Goal: Information Seeking & Learning: Learn about a topic

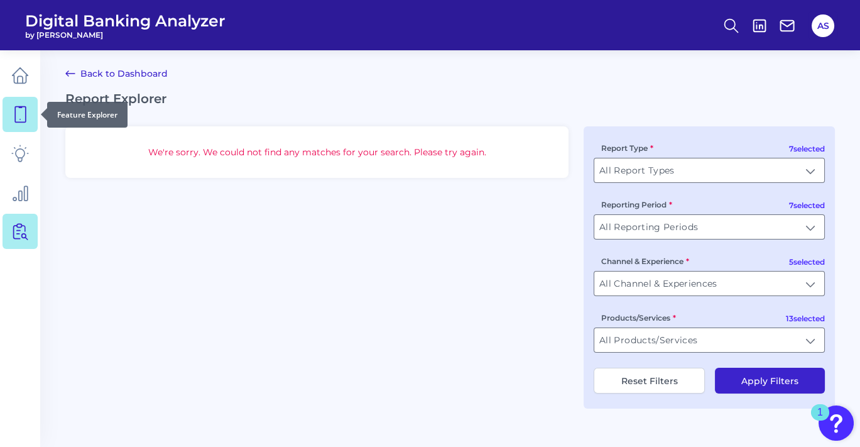
drag, startPoint x: 0, startPoint y: 0, endPoint x: 13, endPoint y: 118, distance: 118.8
click at [13, 118] on icon at bounding box center [20, 115] width 18 height 18
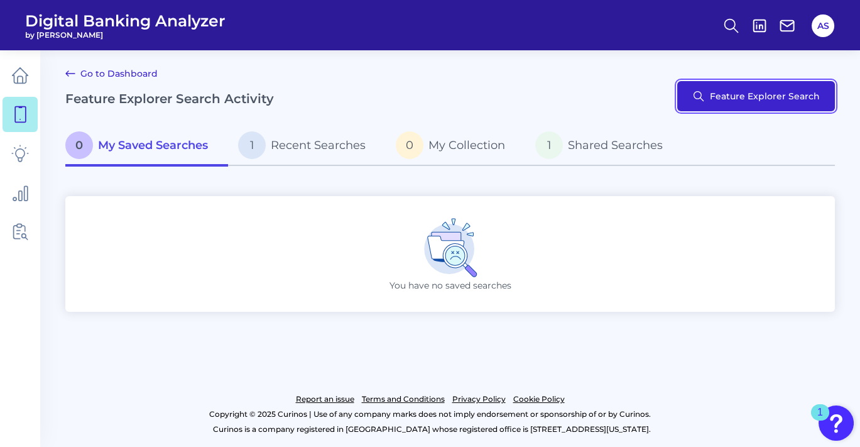
click at [716, 95] on button "Feature Explorer Search" at bounding box center [756, 96] width 158 height 30
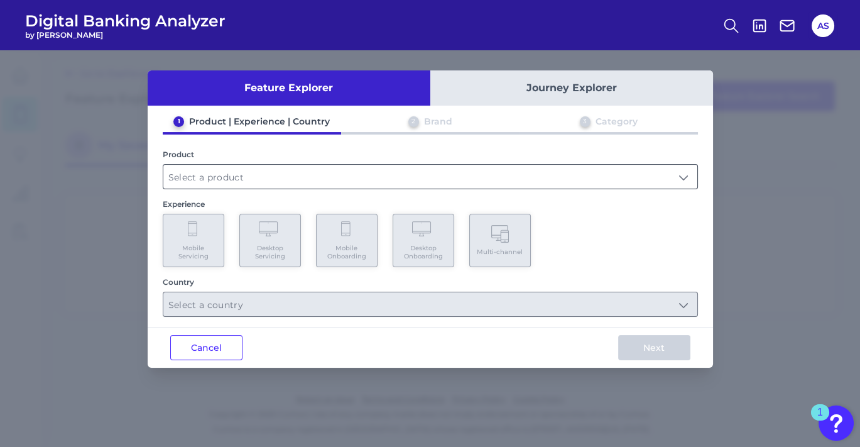
click at [362, 170] on input "text" at bounding box center [430, 177] width 534 height 24
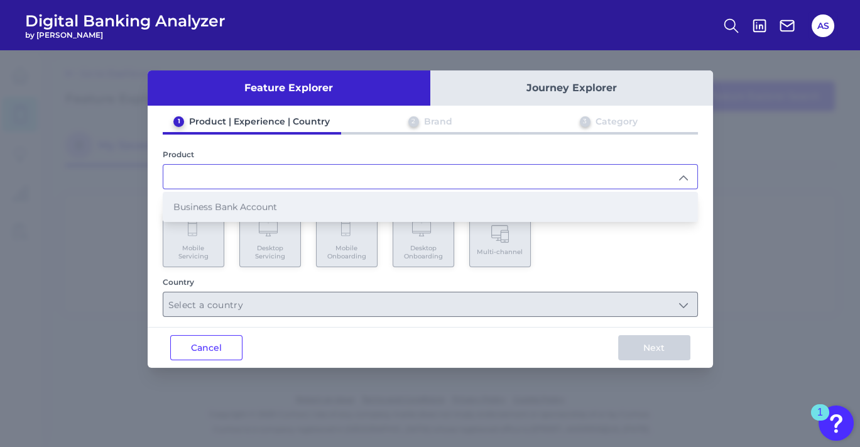
click at [302, 205] on li "Business Bank Account" at bounding box center [430, 206] width 534 height 29
type input "Business Bank Account"
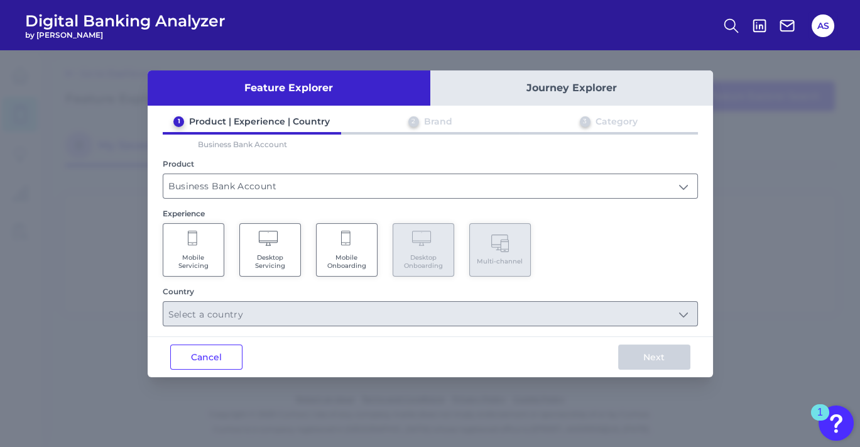
click at [208, 249] on Servicing "Mobile Servicing" at bounding box center [194, 249] width 62 height 53
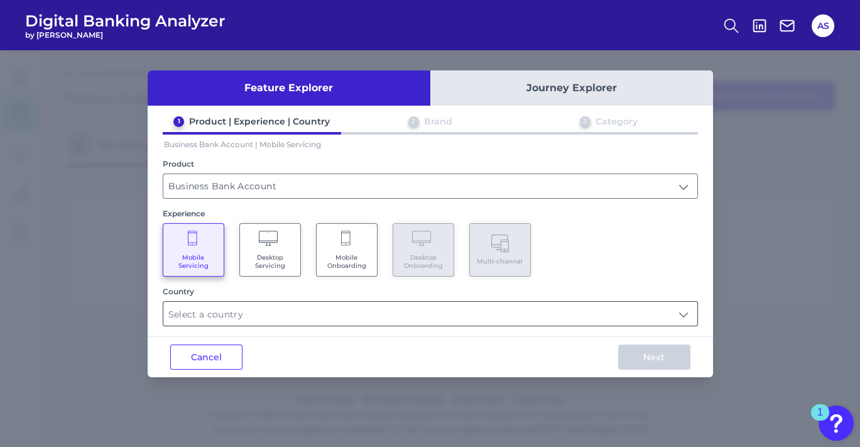
click at [361, 315] on input "text" at bounding box center [430, 314] width 534 height 24
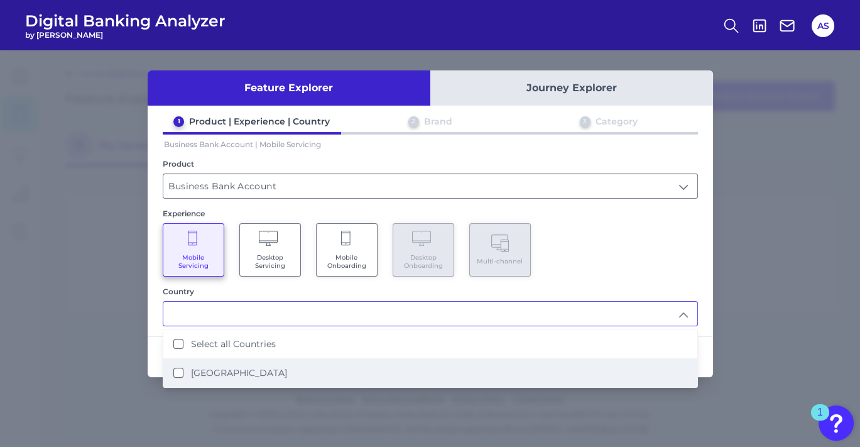
click at [202, 370] on label "[GEOGRAPHIC_DATA]" at bounding box center [239, 372] width 96 height 11
type input "Select all Countries"
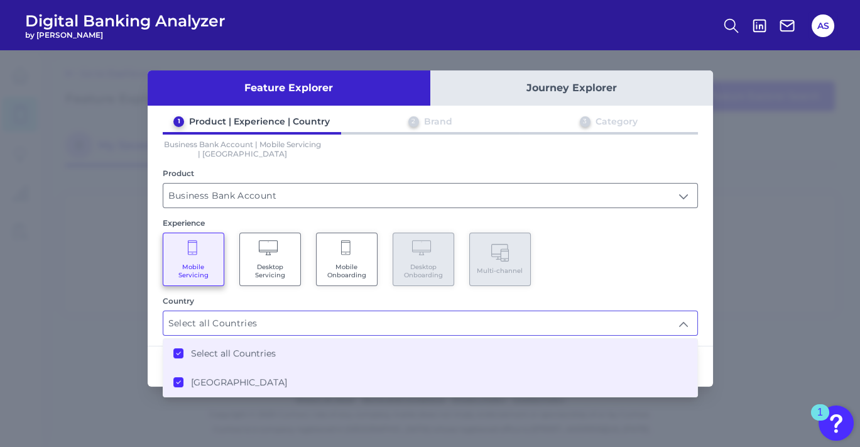
click at [610, 264] on div "Mobile Servicing Desktop Servicing Mobile Onboarding Desktop Onboarding Multi-c…" at bounding box center [430, 259] width 535 height 53
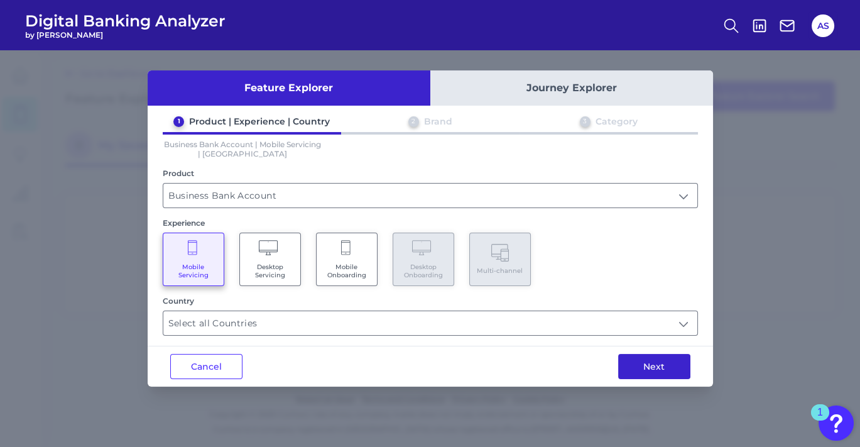
click at [656, 371] on button "Next" at bounding box center [654, 366] width 72 height 25
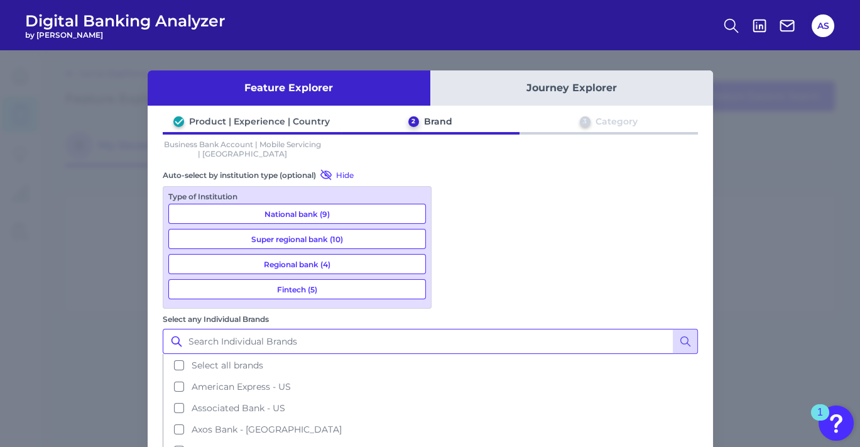
click at [495, 329] on input "Select any Individual Brands" at bounding box center [430, 341] width 535 height 25
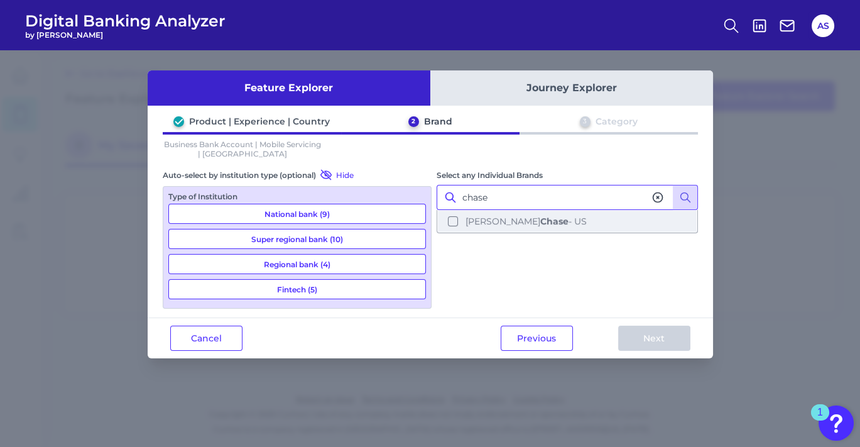
click at [451, 219] on button "[PERSON_NAME] [PERSON_NAME] - [GEOGRAPHIC_DATA]" at bounding box center [567, 221] width 259 height 21
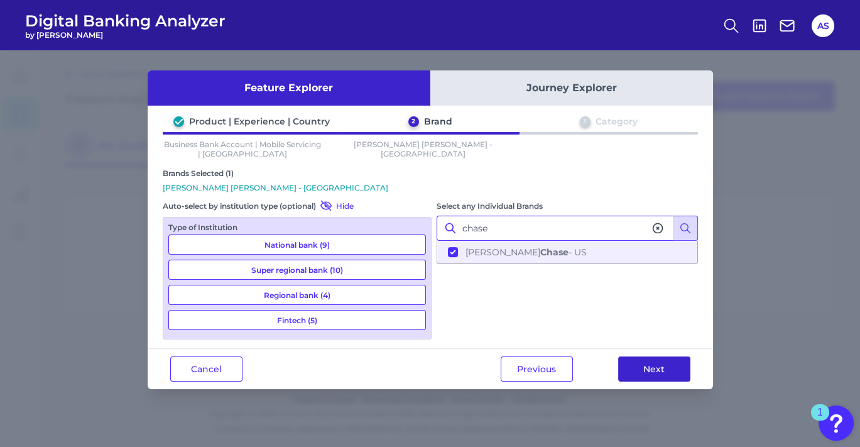
type input "chase"
click at [630, 366] on button "Next" at bounding box center [654, 368] width 72 height 25
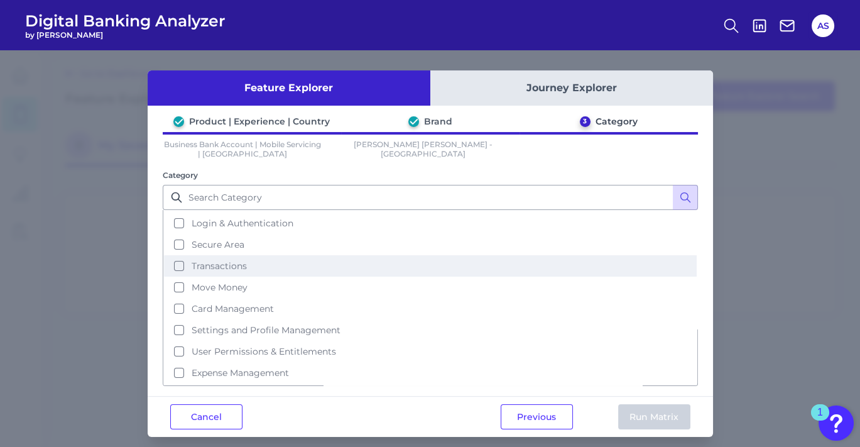
scroll to position [70, 0]
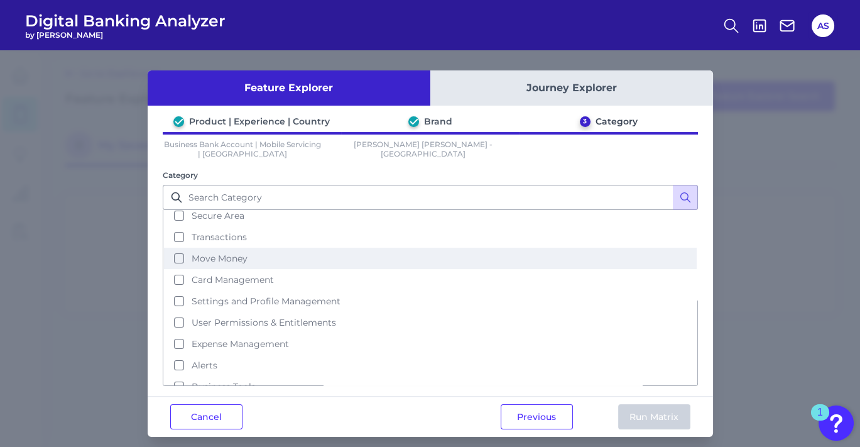
click at [176, 253] on button "Move Money" at bounding box center [430, 258] width 533 height 21
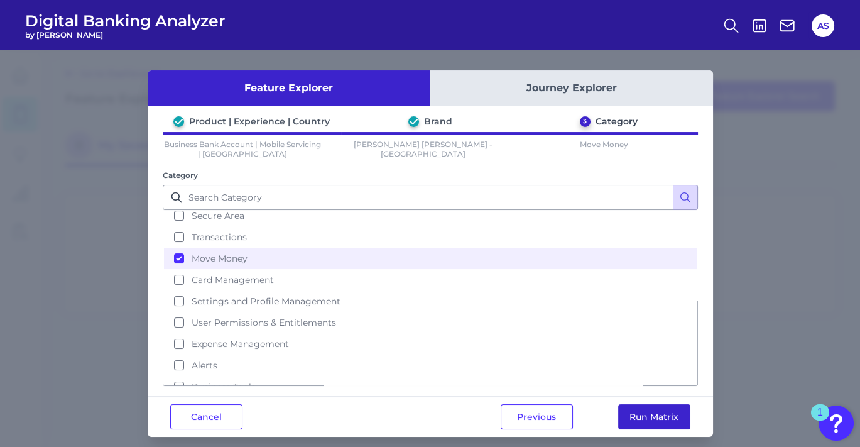
click at [644, 415] on button "Run Matrix" at bounding box center [654, 416] width 72 height 25
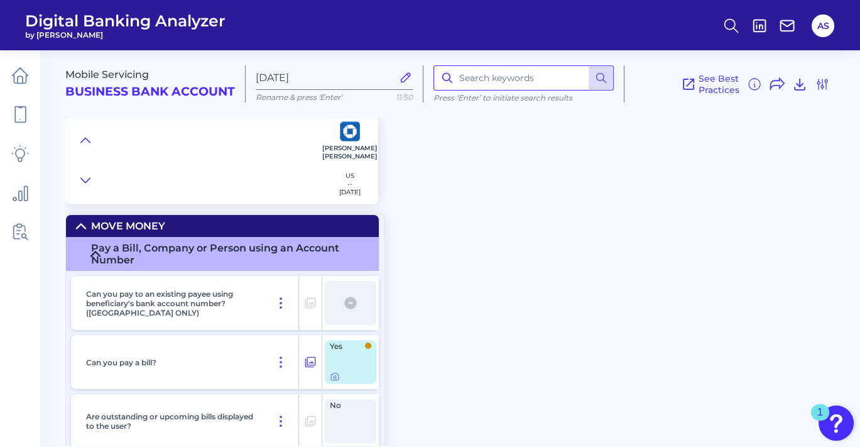
click at [539, 84] on input at bounding box center [524, 77] width 180 height 25
type input "instant"
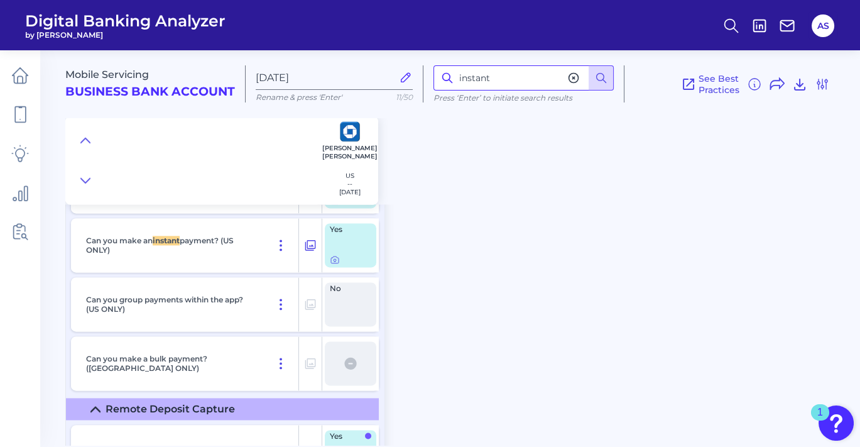
scroll to position [2878, 0]
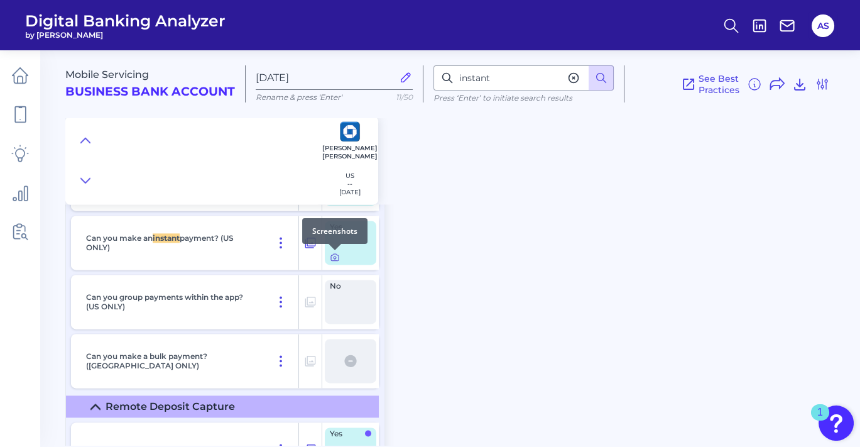
click at [334, 258] on icon at bounding box center [335, 257] width 3 height 3
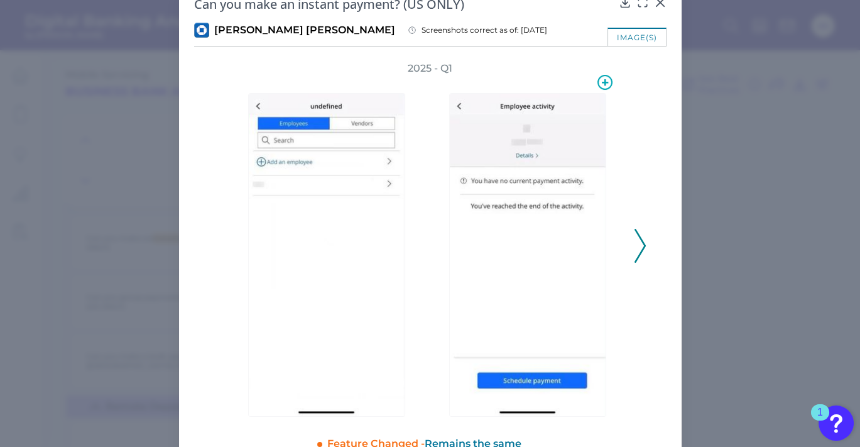
scroll to position [58, 0]
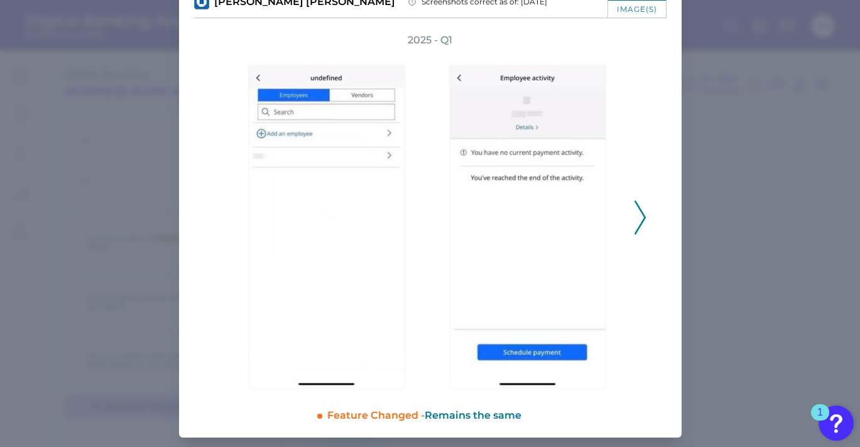
click at [638, 220] on icon at bounding box center [640, 217] width 11 height 34
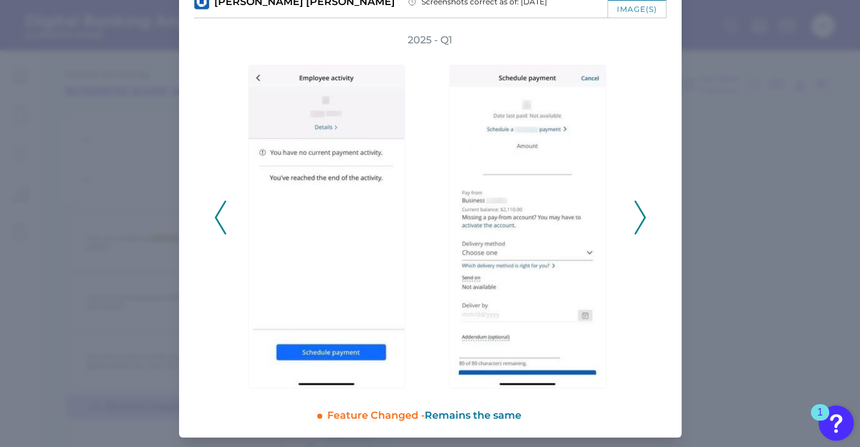
click at [638, 220] on icon at bounding box center [640, 217] width 11 height 34
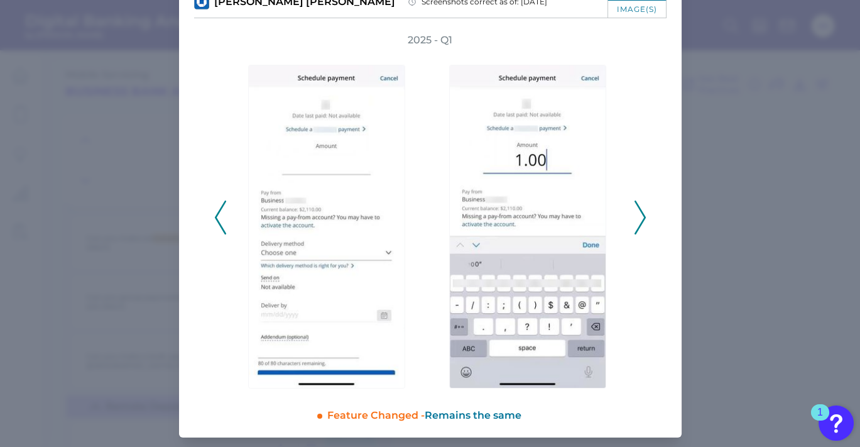
click at [638, 220] on icon at bounding box center [640, 217] width 11 height 34
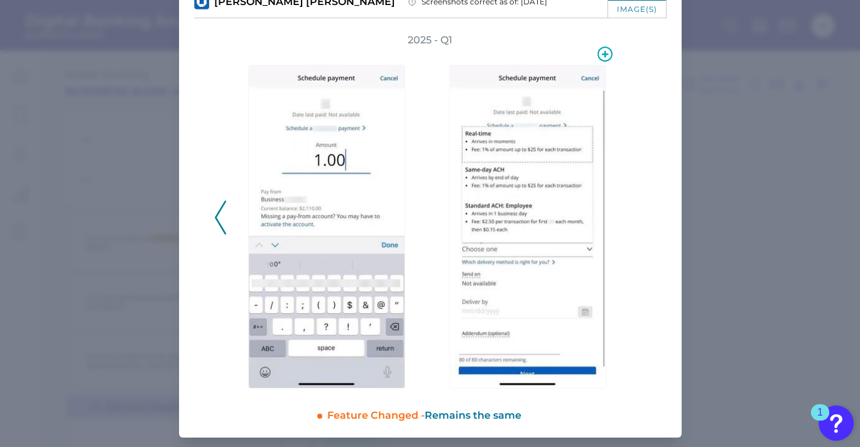
scroll to position [0, 0]
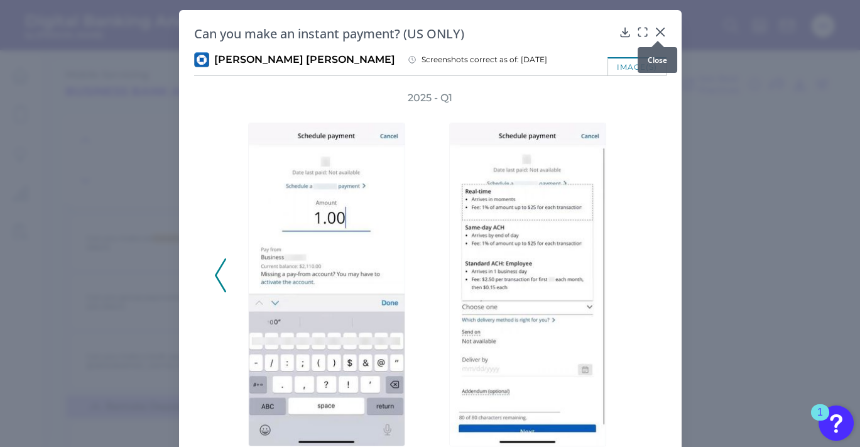
click at [655, 30] on icon at bounding box center [660, 32] width 13 height 13
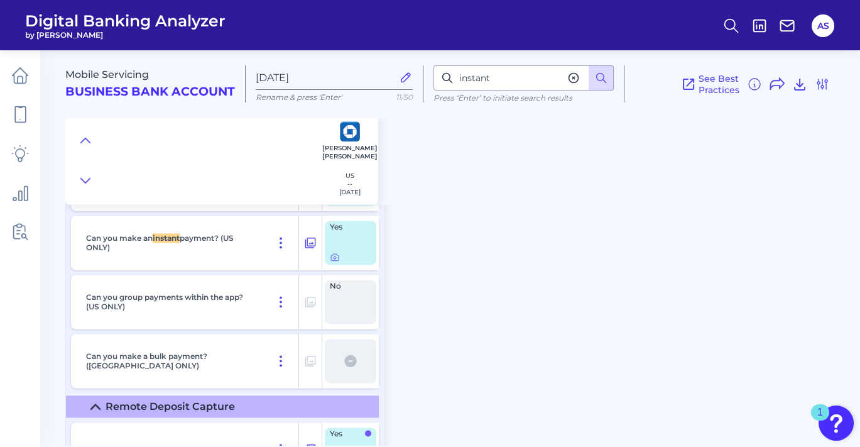
click at [574, 77] on icon at bounding box center [573, 78] width 13 height 13
click at [600, 80] on circle at bounding box center [601, 78] width 8 height 8
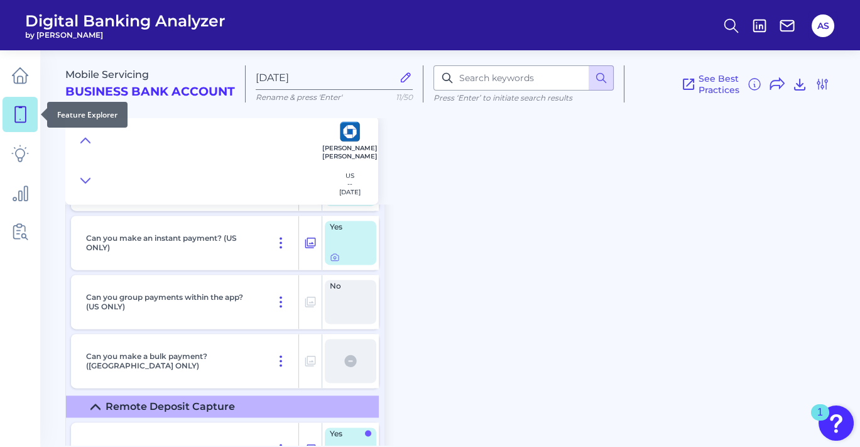
click at [16, 107] on icon at bounding box center [20, 115] width 11 height 16
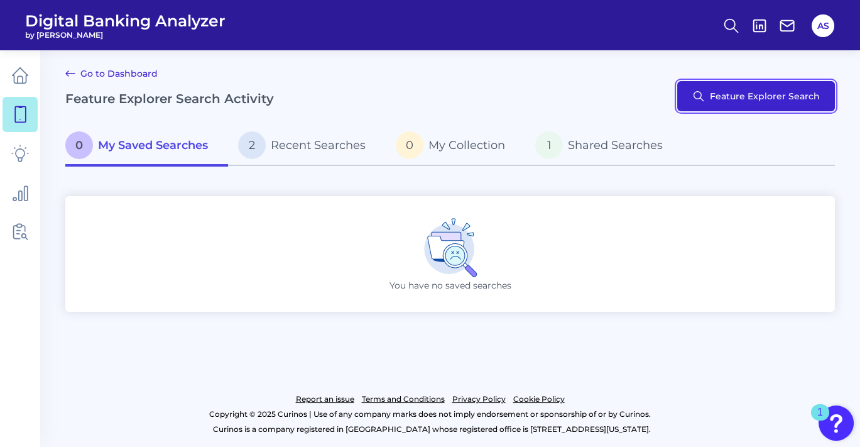
click at [730, 99] on button "Feature Explorer Search" at bounding box center [756, 96] width 158 height 30
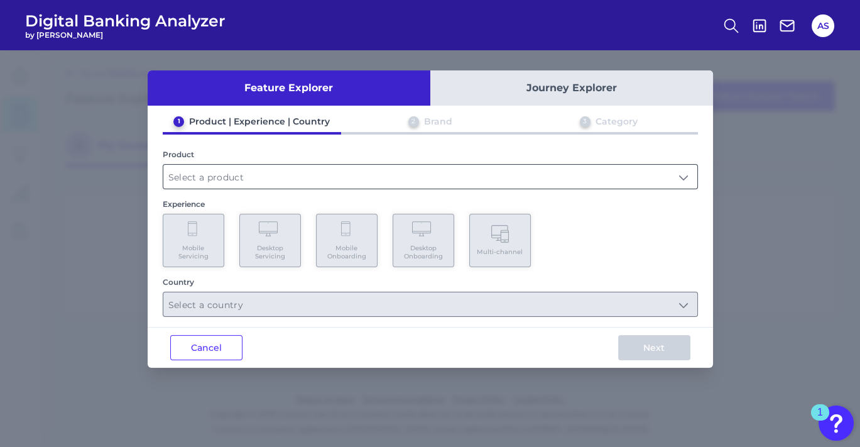
click at [219, 175] on input "text" at bounding box center [430, 177] width 534 height 24
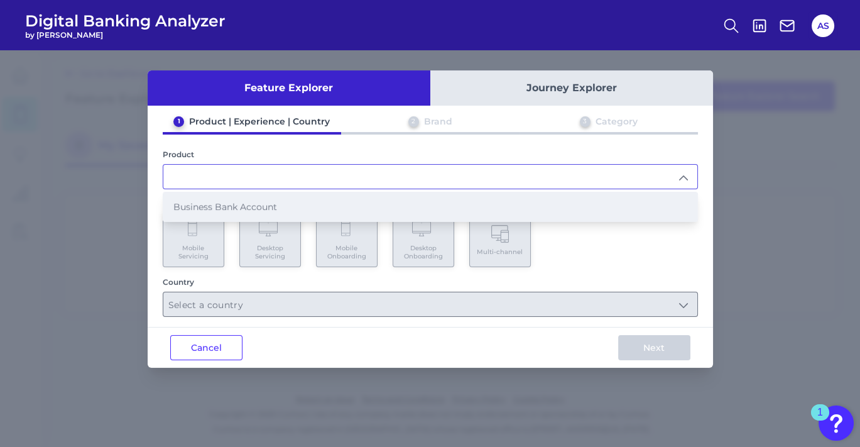
click at [236, 209] on span "Business Bank Account" at bounding box center [225, 206] width 104 height 11
type input "Business Bank Account"
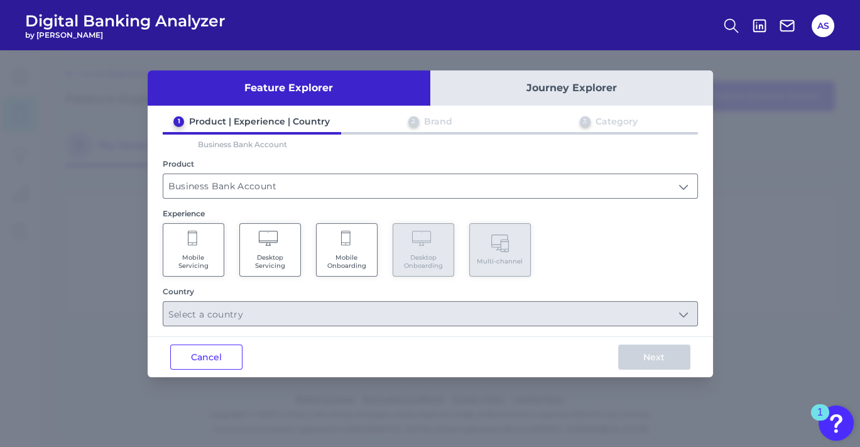
click at [194, 260] on span "Mobile Servicing" at bounding box center [194, 261] width 48 height 16
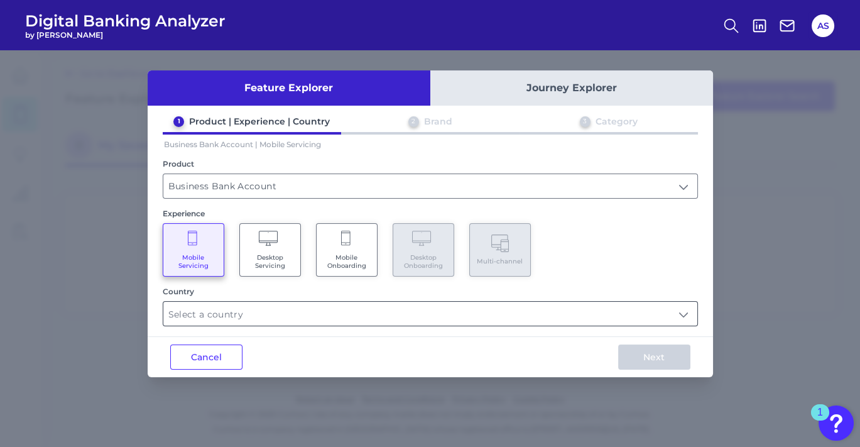
click at [338, 314] on input "text" at bounding box center [430, 314] width 534 height 24
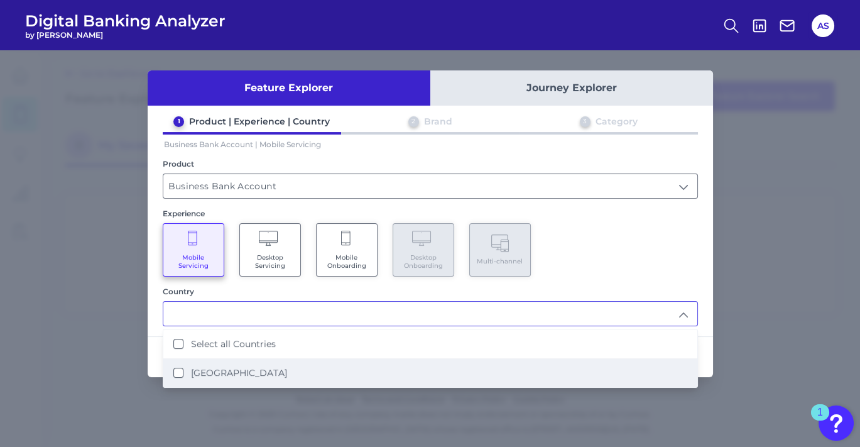
click at [177, 370] on States "[GEOGRAPHIC_DATA]" at bounding box center [178, 373] width 10 height 10
type input "Select all Countries"
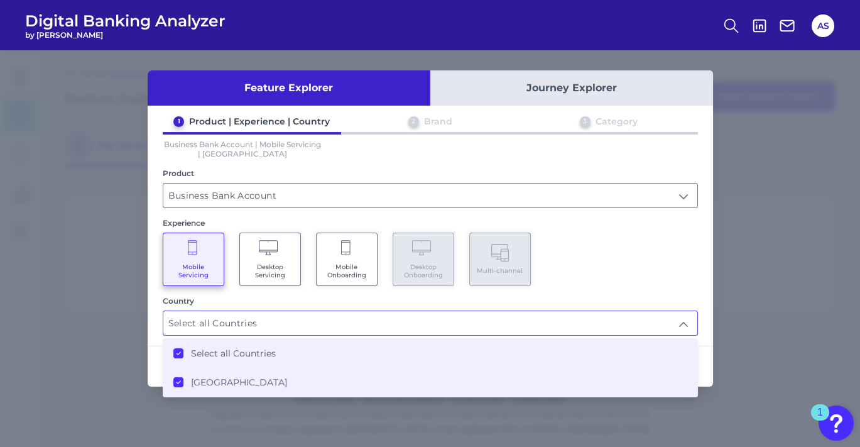
click at [654, 244] on div "Mobile Servicing Desktop Servicing Mobile Onboarding Desktop Onboarding Multi-c…" at bounding box center [430, 259] width 535 height 53
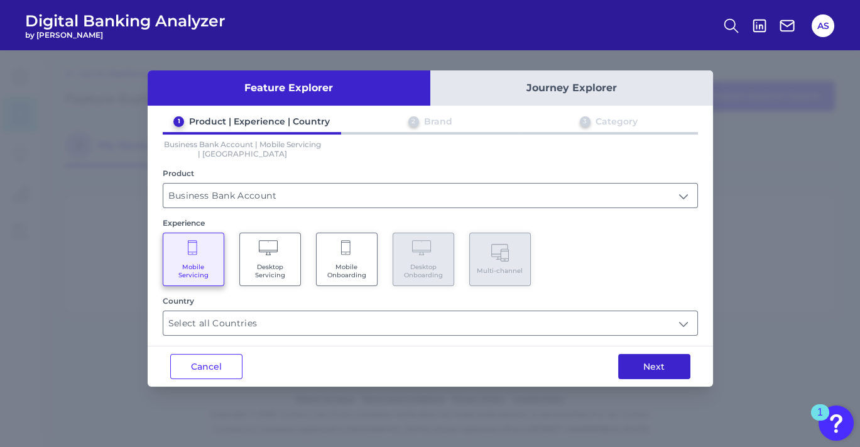
click at [650, 363] on button "Next" at bounding box center [654, 366] width 72 height 25
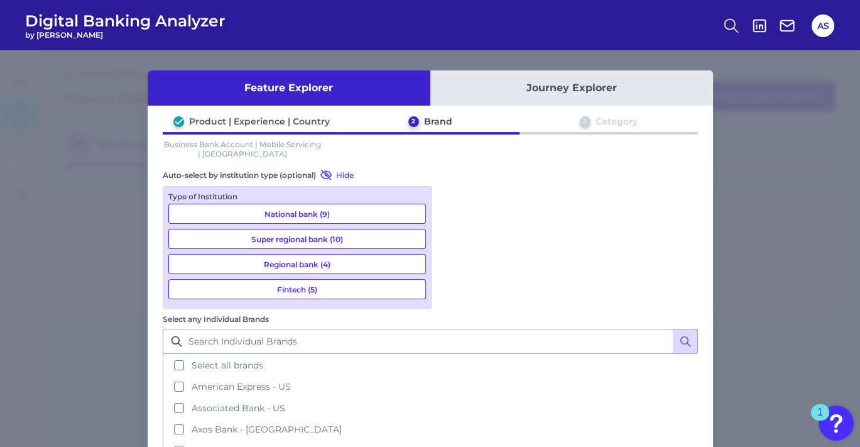
click at [346, 212] on button "National bank (9)" at bounding box center [297, 214] width 258 height 20
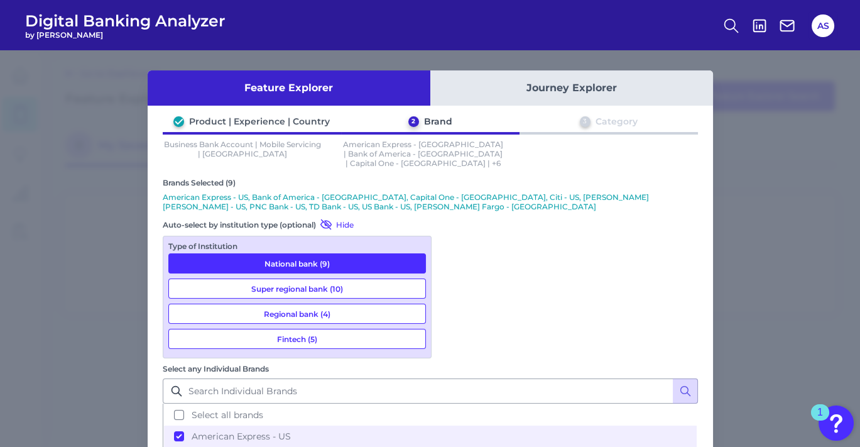
click at [335, 278] on button "Super regional bank (10)" at bounding box center [297, 288] width 258 height 20
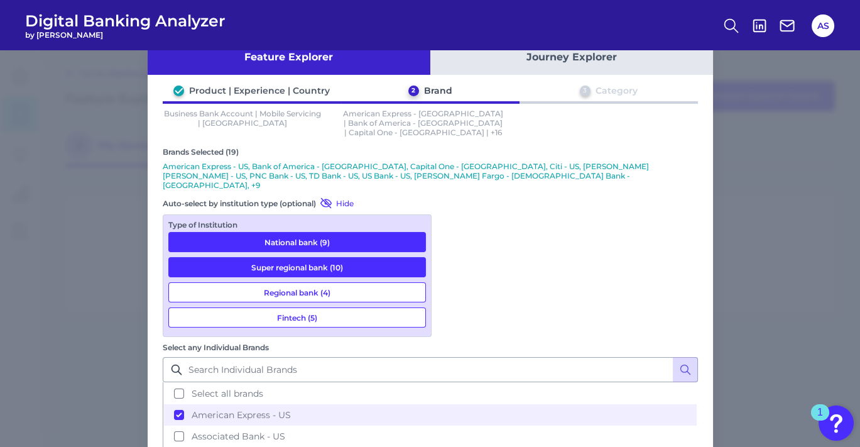
scroll to position [48, 0]
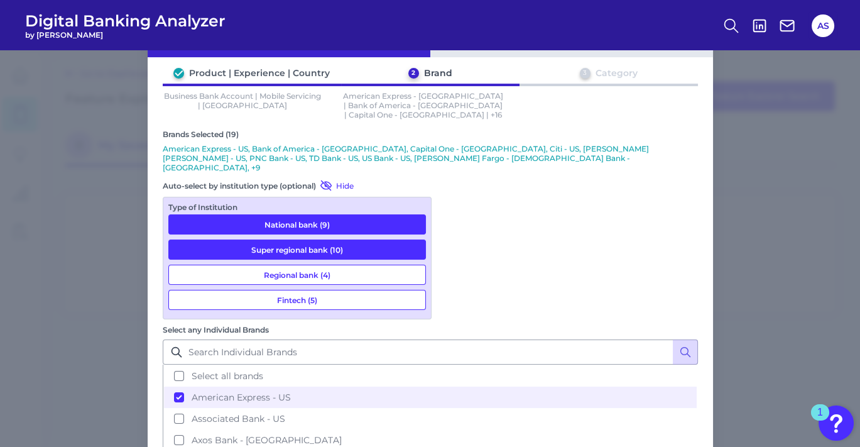
click at [344, 265] on button "Regional bank (4)" at bounding box center [297, 275] width 258 height 20
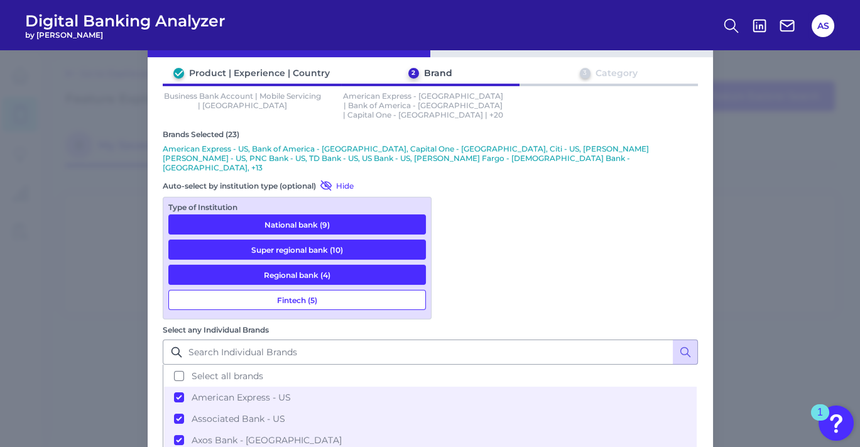
click at [344, 290] on button "Fintech (5)" at bounding box center [297, 300] width 258 height 20
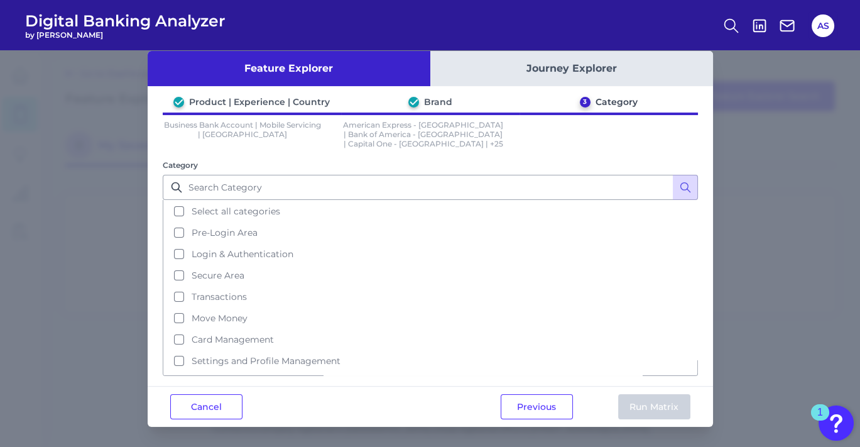
scroll to position [0, 0]
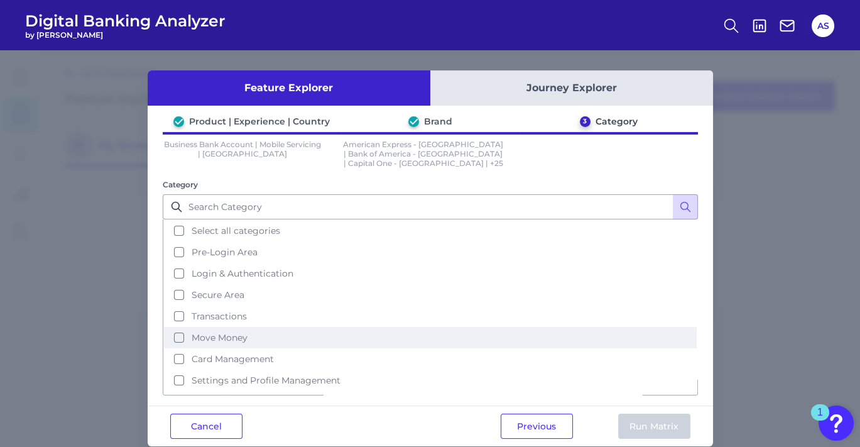
click at [173, 327] on button "Move Money" at bounding box center [430, 337] width 533 height 21
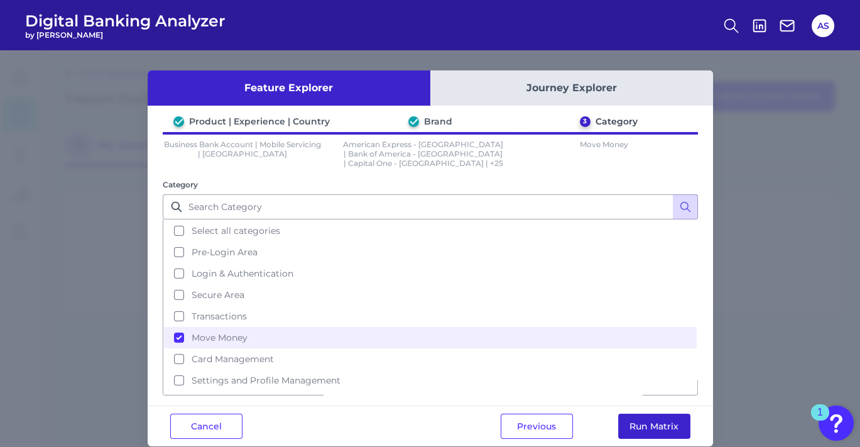
click at [669, 415] on button "Run Matrix" at bounding box center [654, 426] width 72 height 25
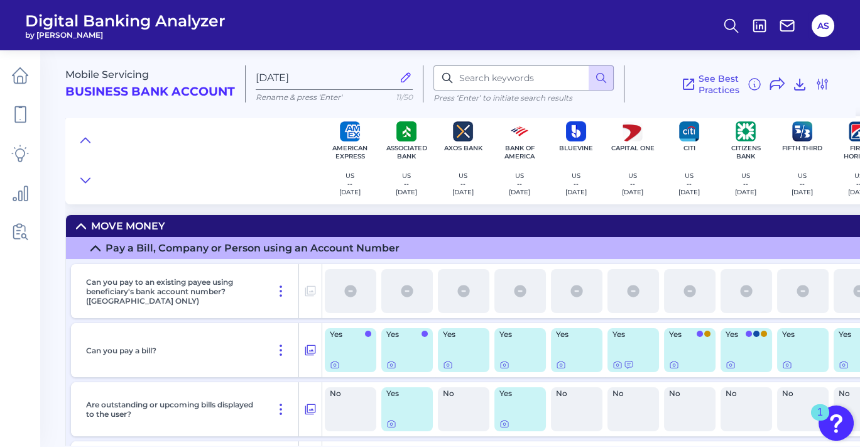
click at [95, 244] on icon at bounding box center [95, 248] width 10 height 10
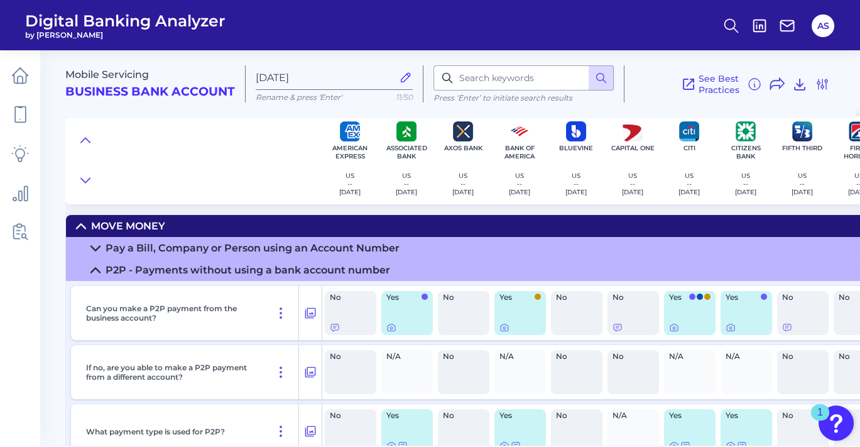
click at [93, 265] on icon at bounding box center [95, 270] width 10 height 10
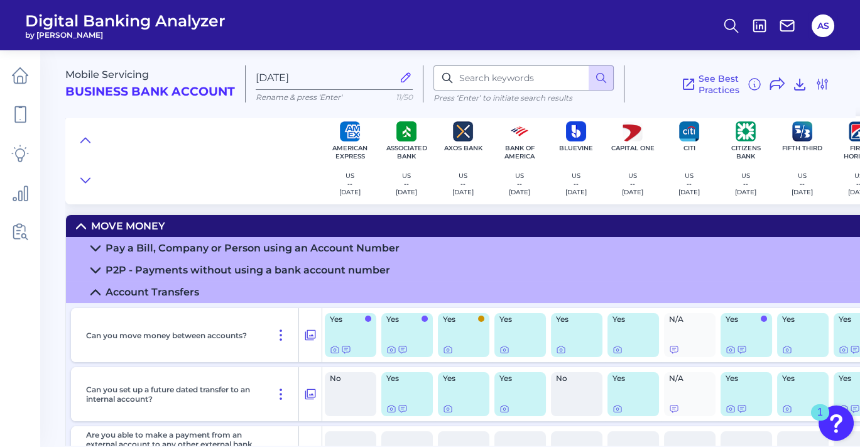
click at [95, 292] on icon at bounding box center [95, 292] width 10 height 10
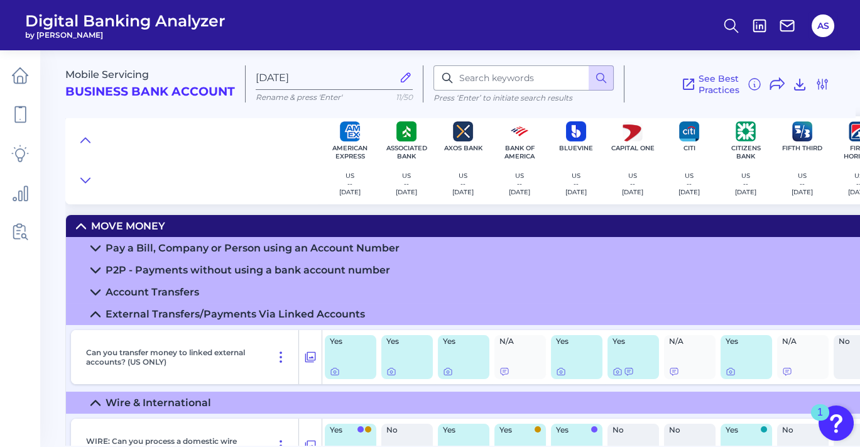
scroll to position [70, 0]
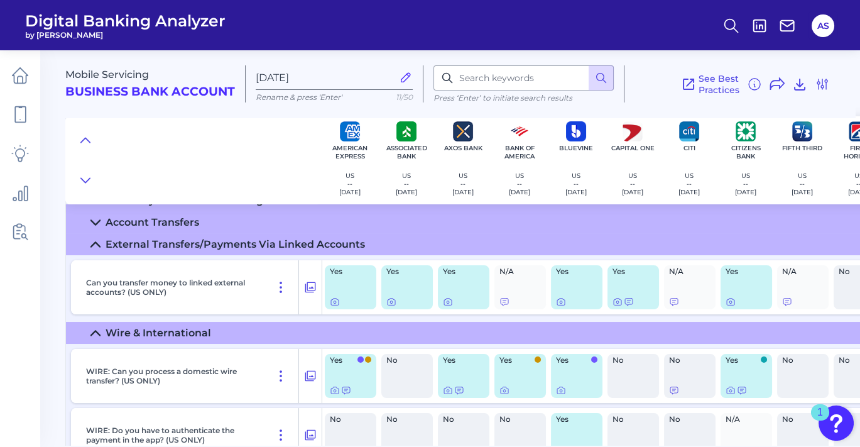
click at [98, 243] on icon at bounding box center [95, 244] width 10 height 10
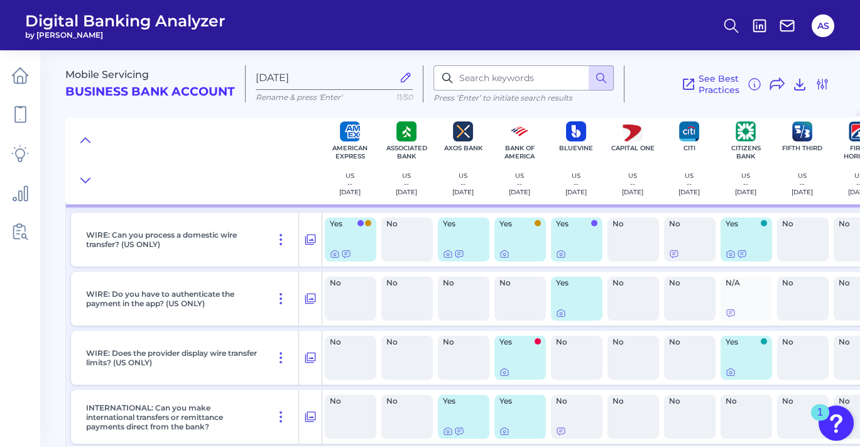
scroll to position [0, 0]
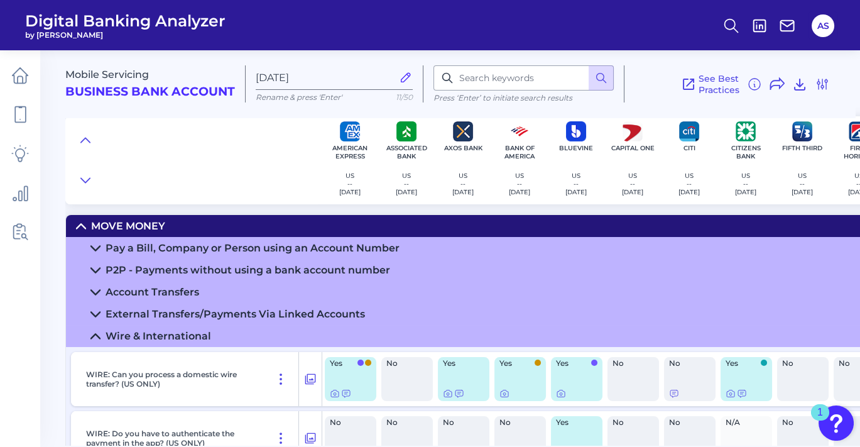
click at [95, 334] on icon at bounding box center [95, 336] width 9 height 4
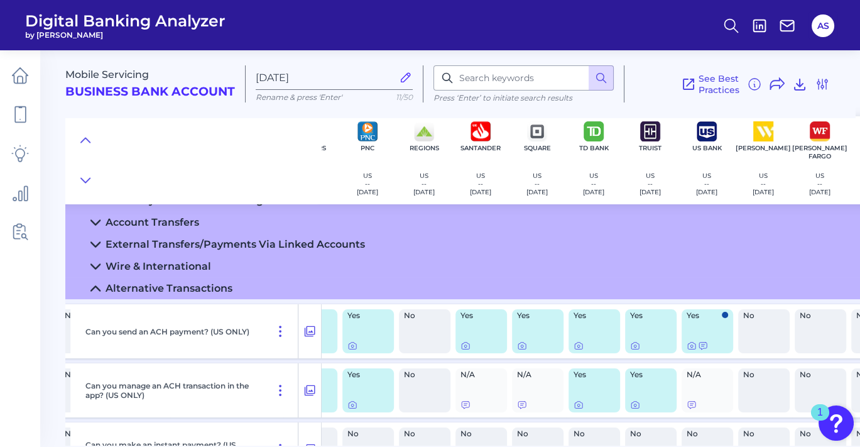
scroll to position [70, 1055]
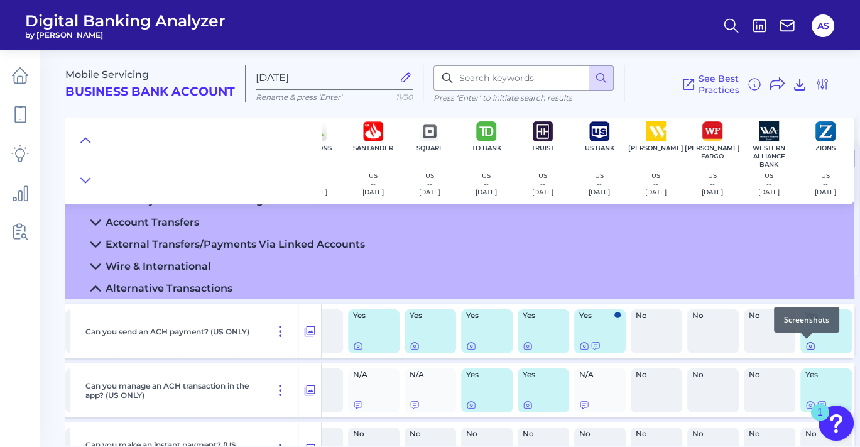
click at [809, 346] on icon at bounding box center [811, 346] width 10 height 10
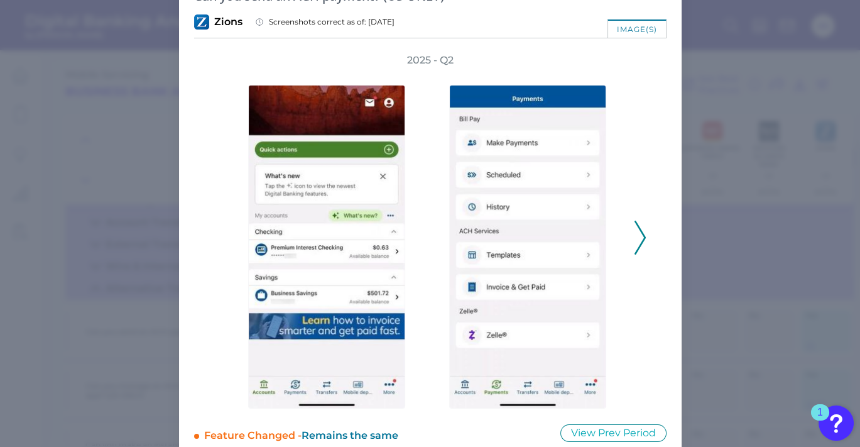
scroll to position [58, 0]
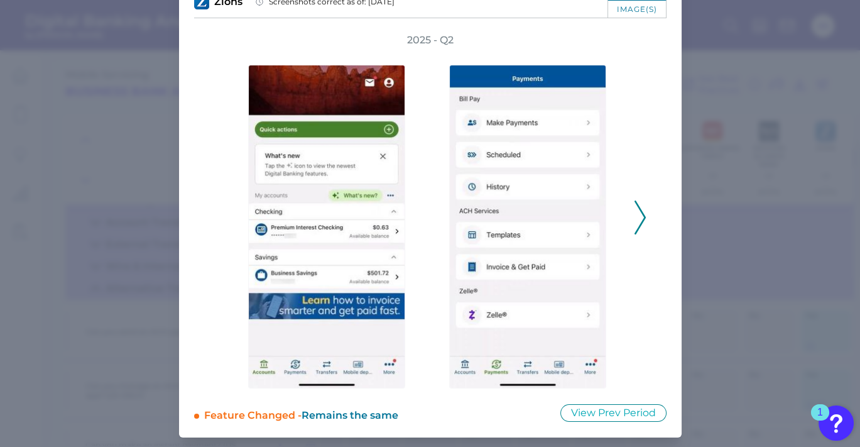
click at [635, 216] on icon at bounding box center [640, 217] width 11 height 34
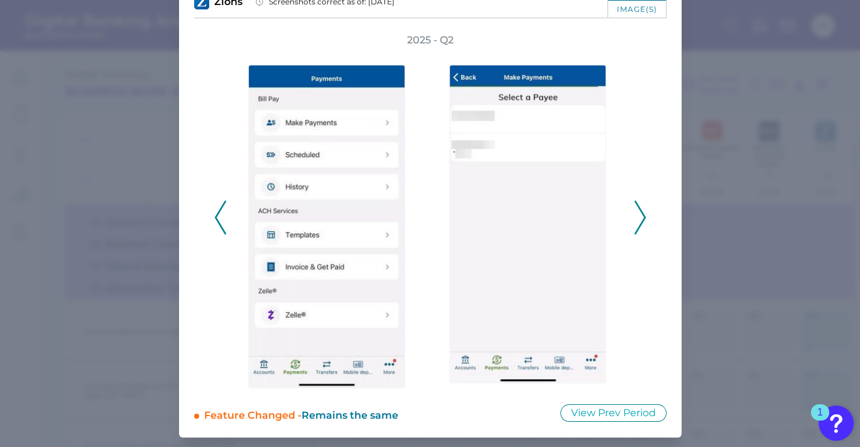
click at [635, 216] on icon at bounding box center [640, 217] width 11 height 34
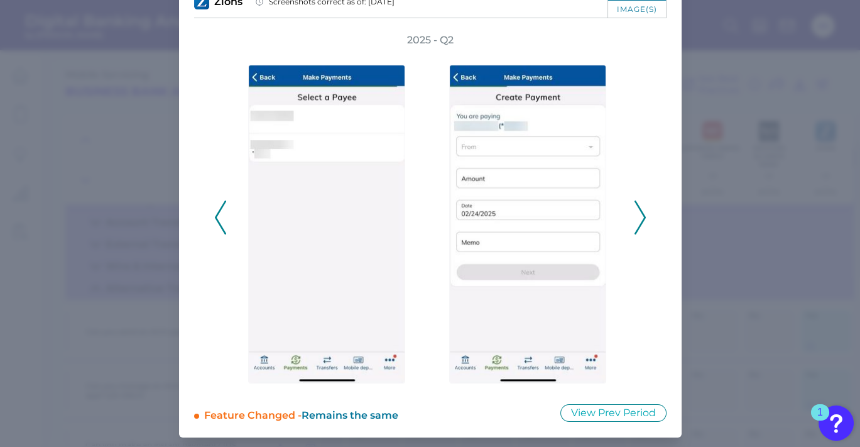
click at [635, 216] on icon at bounding box center [640, 217] width 11 height 34
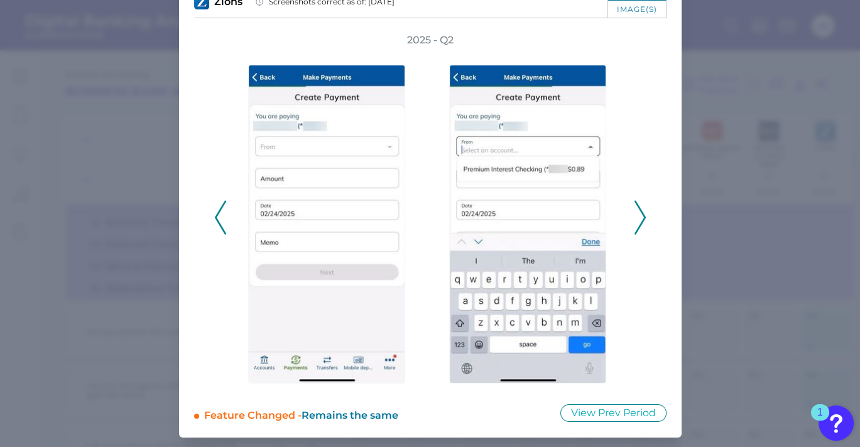
click at [635, 216] on icon at bounding box center [640, 217] width 11 height 34
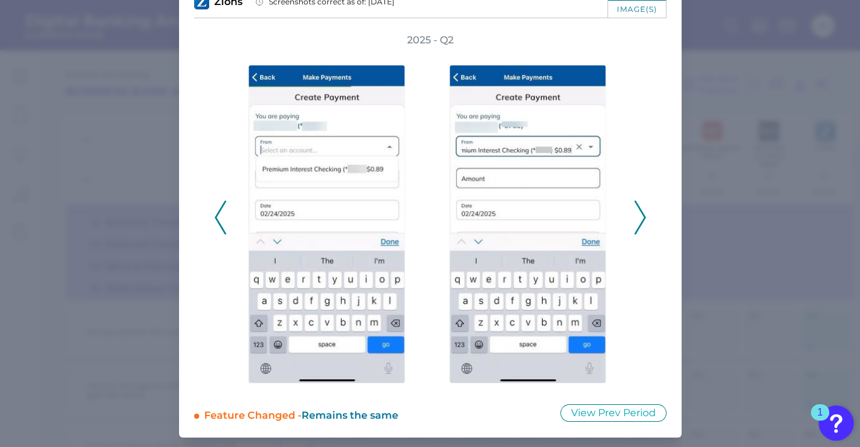
click at [635, 216] on icon at bounding box center [640, 217] width 11 height 34
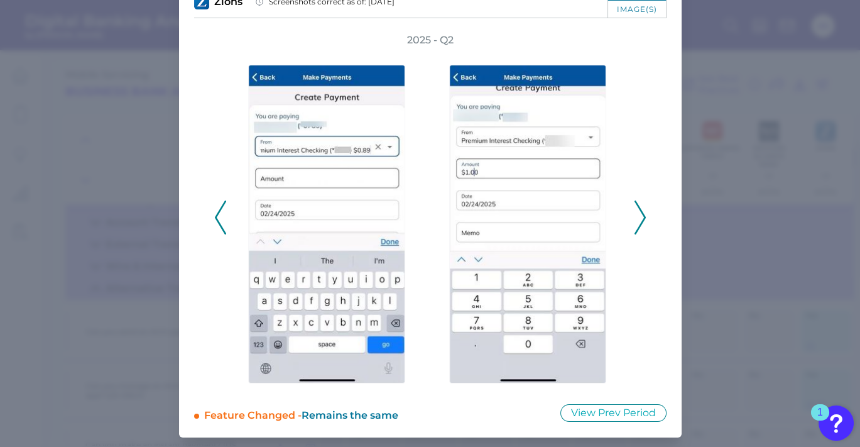
click at [635, 216] on icon at bounding box center [640, 217] width 11 height 34
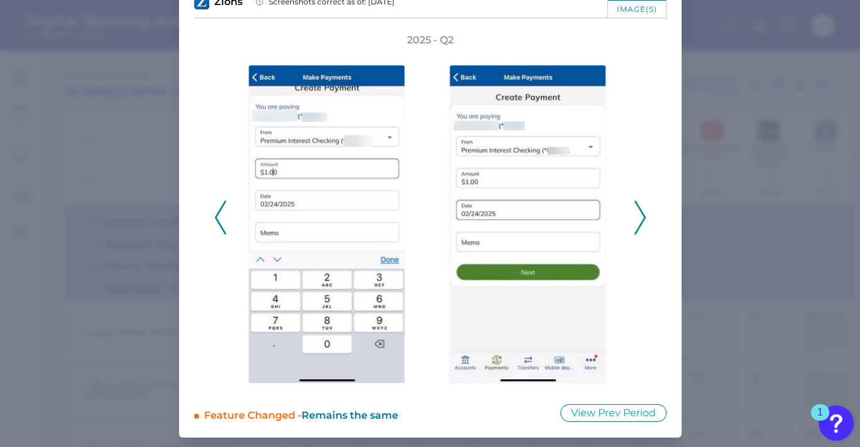
click at [635, 216] on icon at bounding box center [640, 217] width 11 height 34
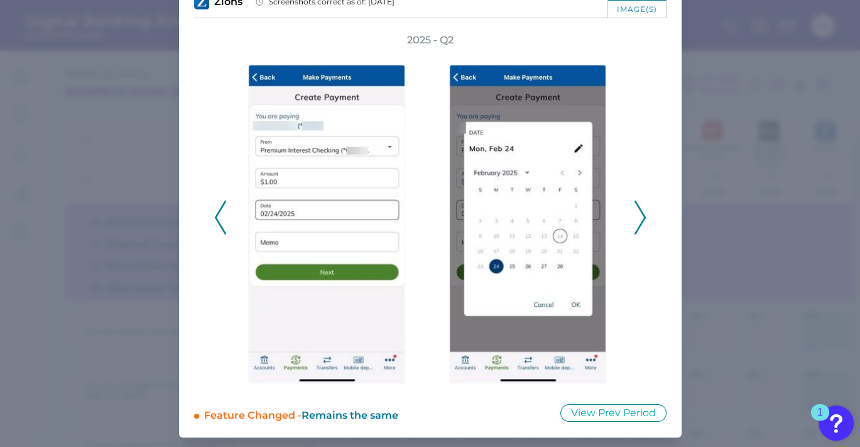
click at [635, 216] on icon at bounding box center [640, 217] width 11 height 34
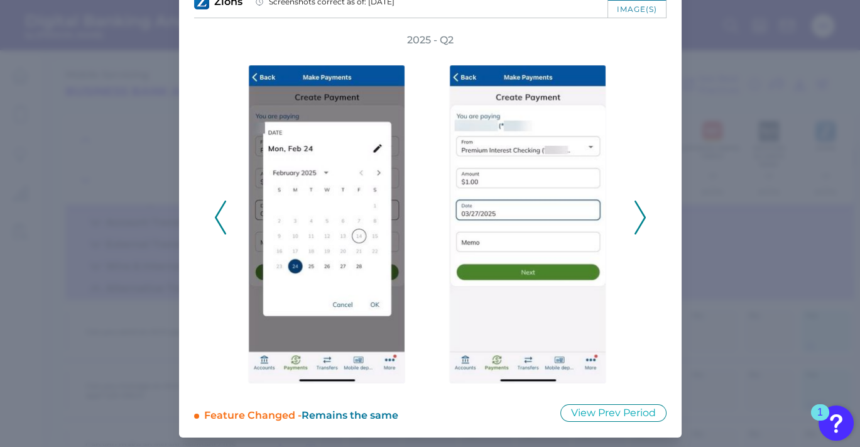
click at [637, 217] on icon at bounding box center [640, 217] width 11 height 34
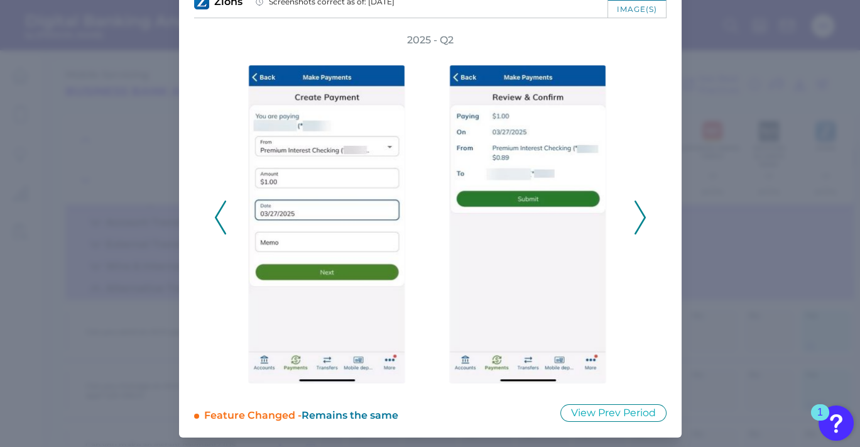
click at [637, 217] on icon at bounding box center [640, 217] width 11 height 34
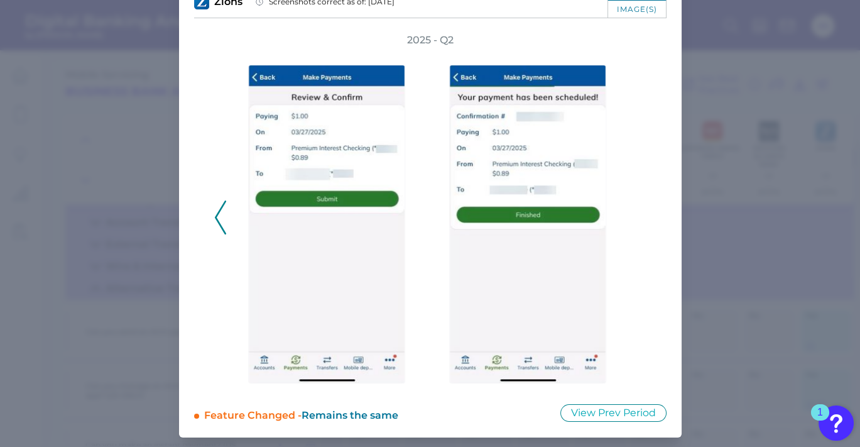
click at [219, 220] on icon at bounding box center [220, 217] width 11 height 34
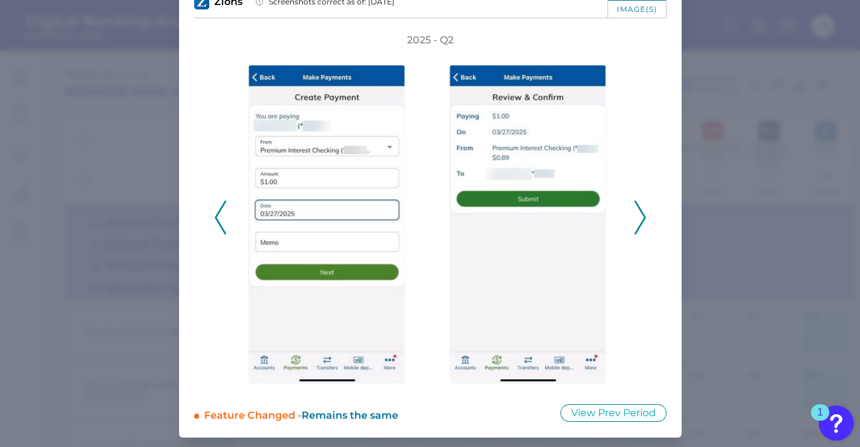
click at [219, 220] on icon at bounding box center [220, 217] width 11 height 34
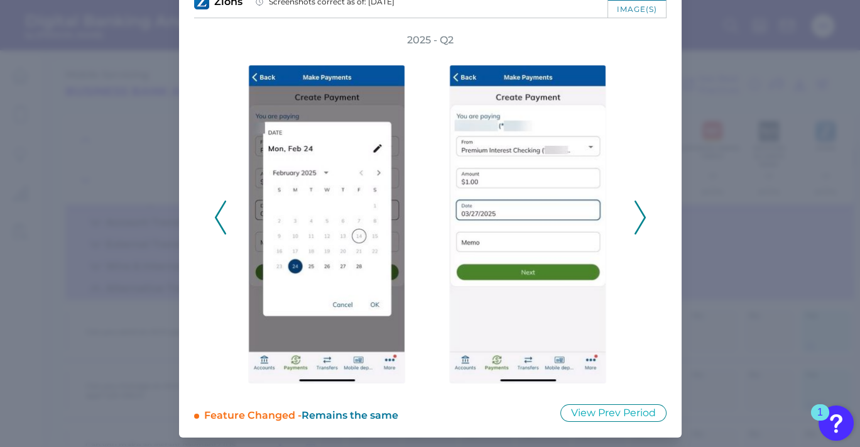
drag, startPoint x: 219, startPoint y: 220, endPoint x: 195, endPoint y: 155, distance: 69.0
click at [195, 155] on div "2025 - Q2" at bounding box center [430, 210] width 473 height 355
click at [217, 222] on polyline at bounding box center [220, 218] width 9 height 32
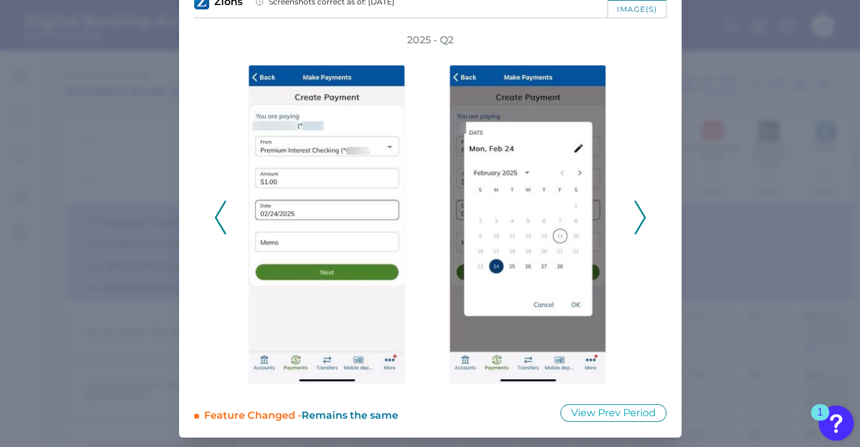
click at [217, 222] on polyline at bounding box center [220, 218] width 9 height 32
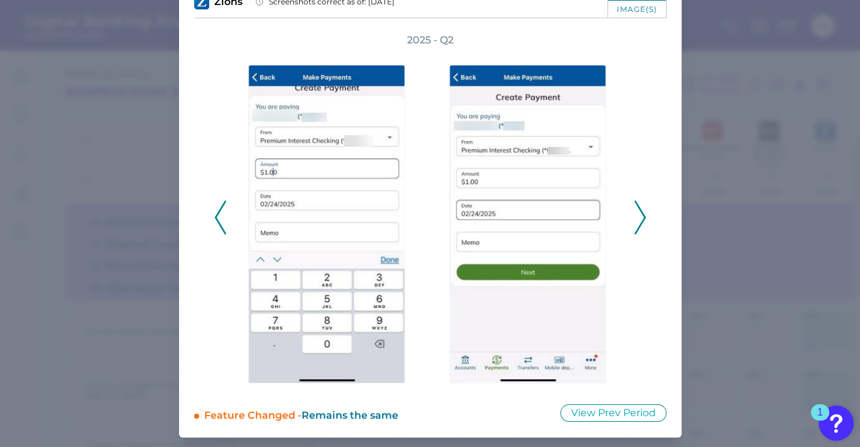
click at [217, 222] on polyline at bounding box center [220, 218] width 9 height 32
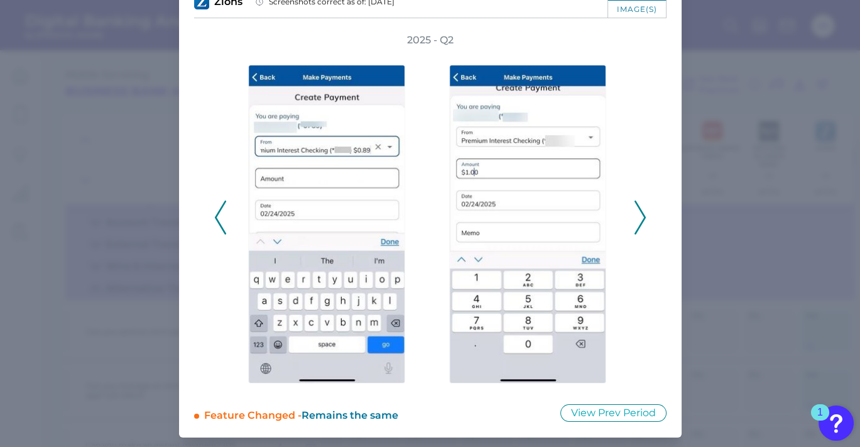
click at [217, 222] on polyline at bounding box center [220, 218] width 9 height 32
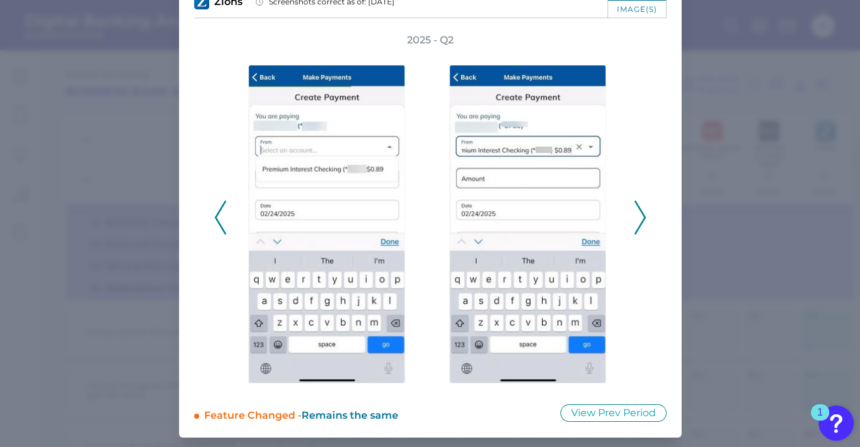
click at [217, 222] on polyline at bounding box center [220, 218] width 9 height 32
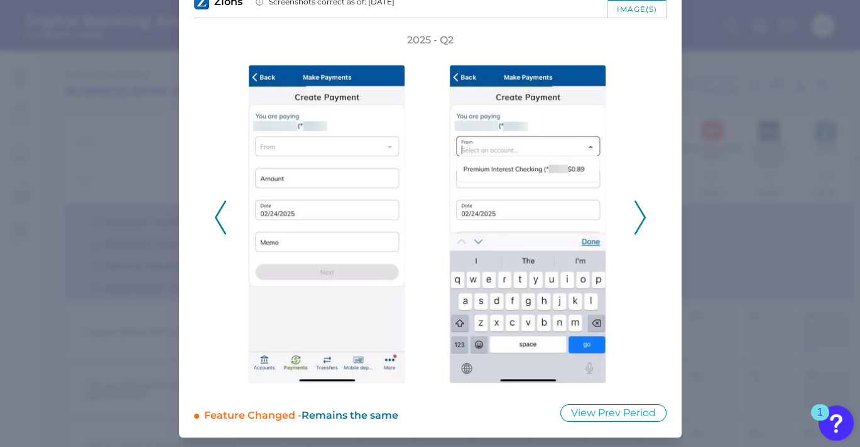
click at [217, 222] on polyline at bounding box center [220, 218] width 9 height 32
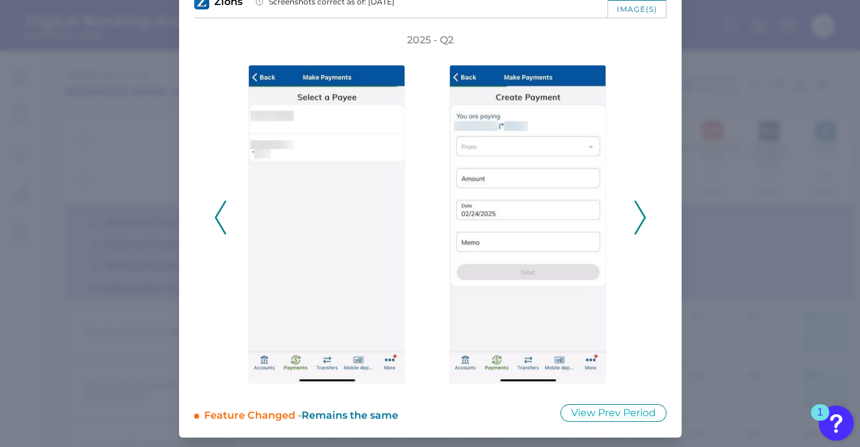
click at [217, 222] on polyline at bounding box center [220, 218] width 9 height 32
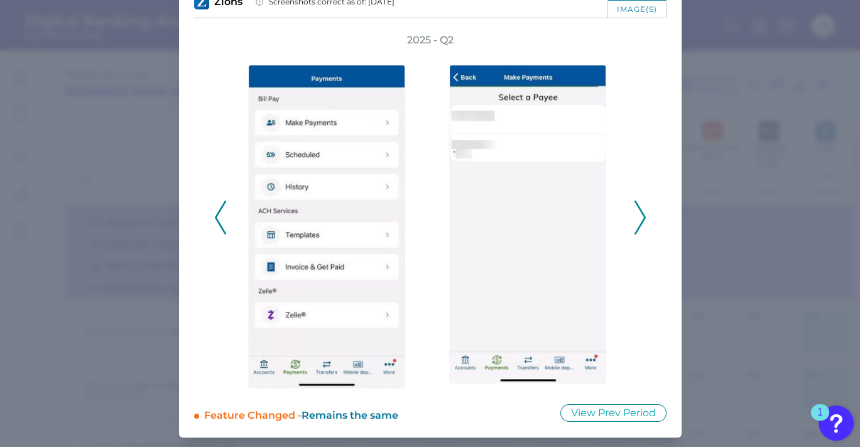
click at [217, 222] on polyline at bounding box center [220, 218] width 9 height 32
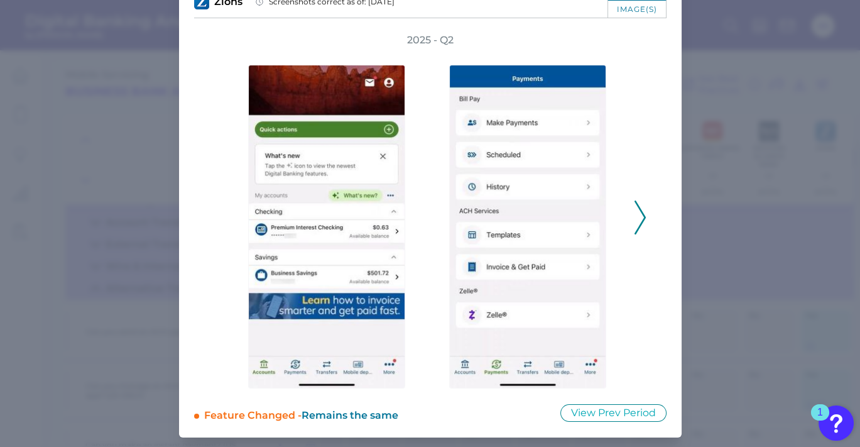
scroll to position [0, 0]
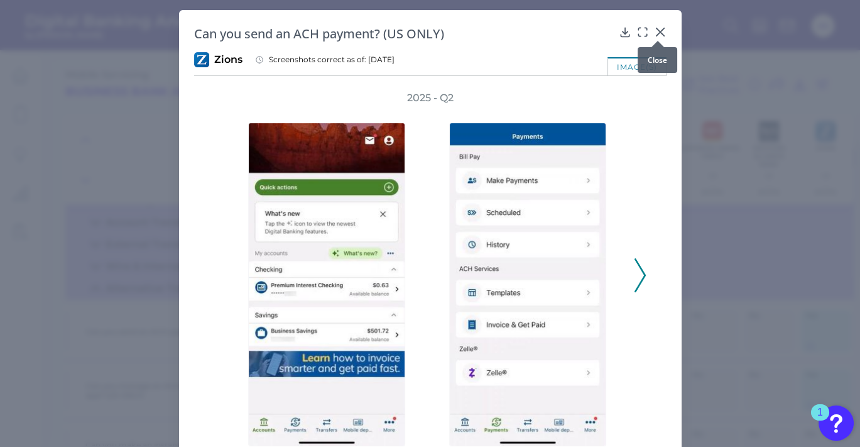
click at [660, 31] on icon at bounding box center [660, 32] width 13 height 13
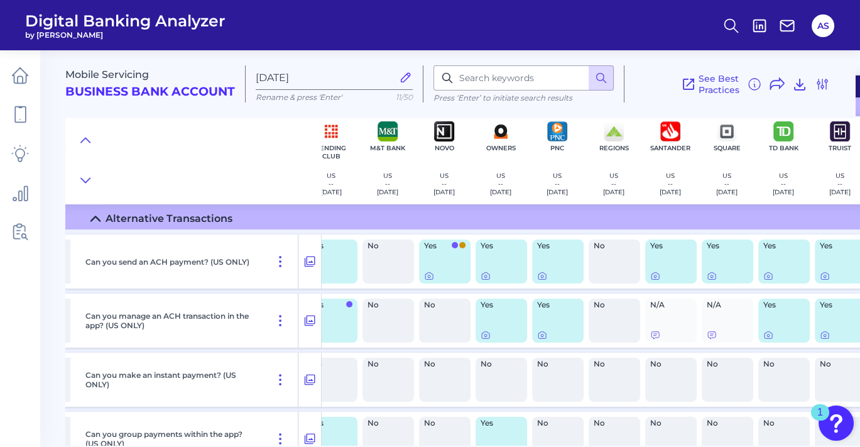
scroll to position [140, 757]
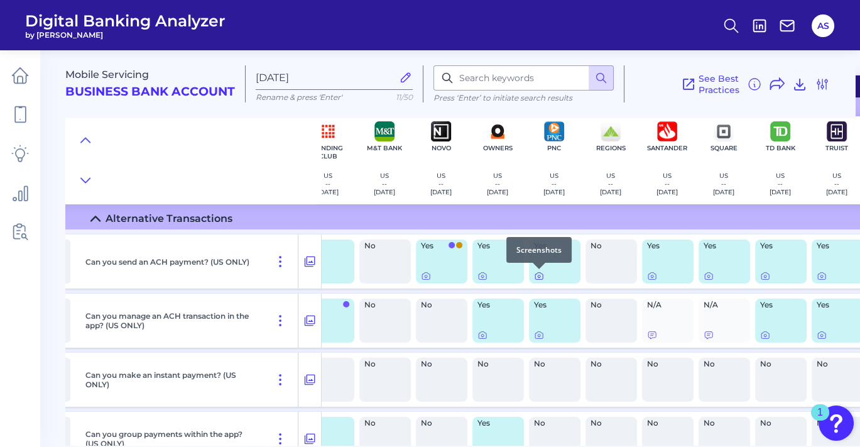
click at [534, 278] on icon at bounding box center [539, 276] width 10 height 10
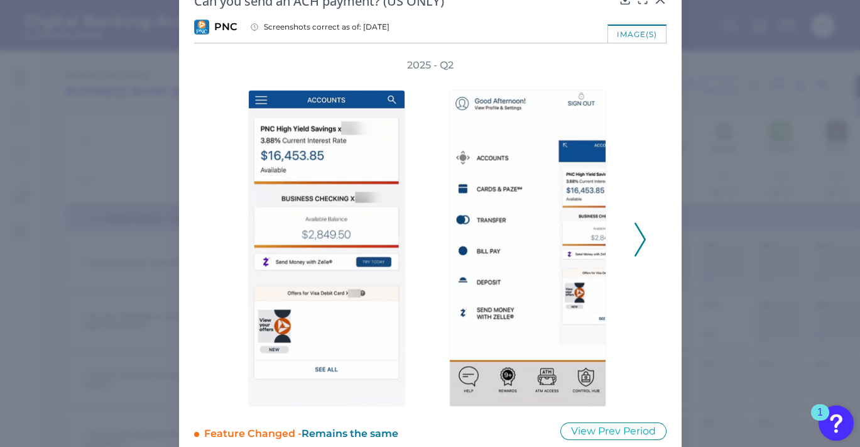
scroll to position [51, 0]
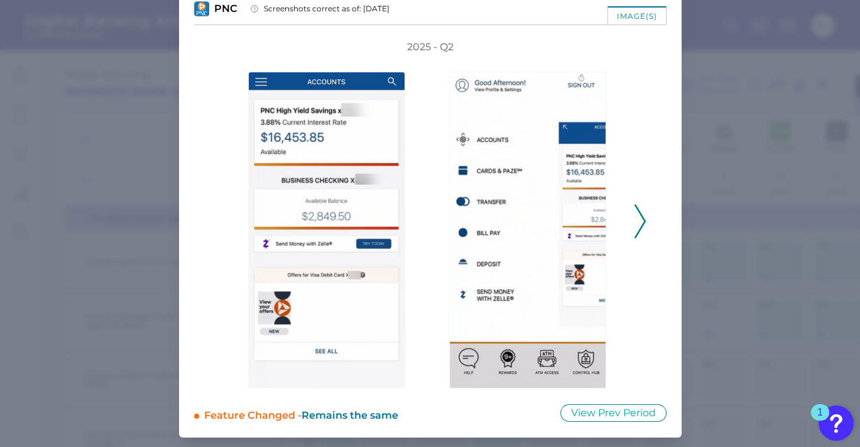
click at [635, 224] on icon at bounding box center [640, 221] width 11 height 34
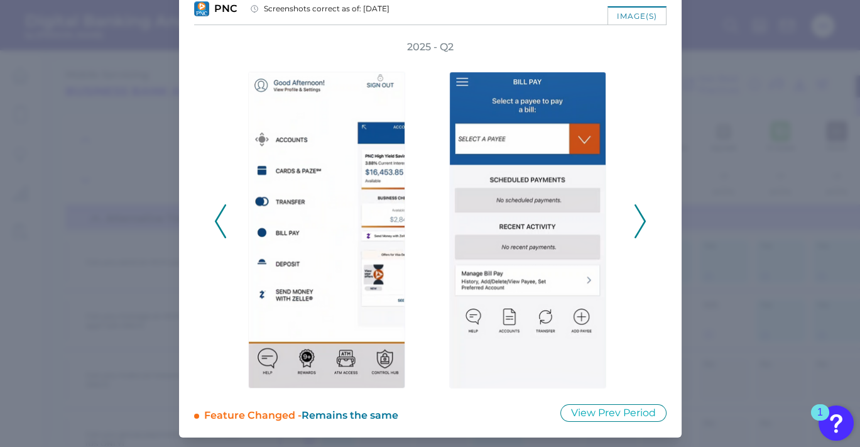
click at [635, 224] on icon at bounding box center [640, 221] width 11 height 34
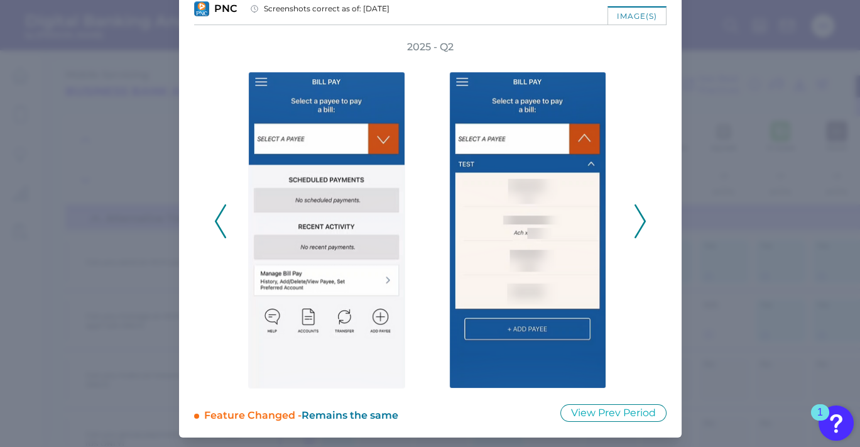
click at [635, 224] on icon at bounding box center [640, 221] width 11 height 34
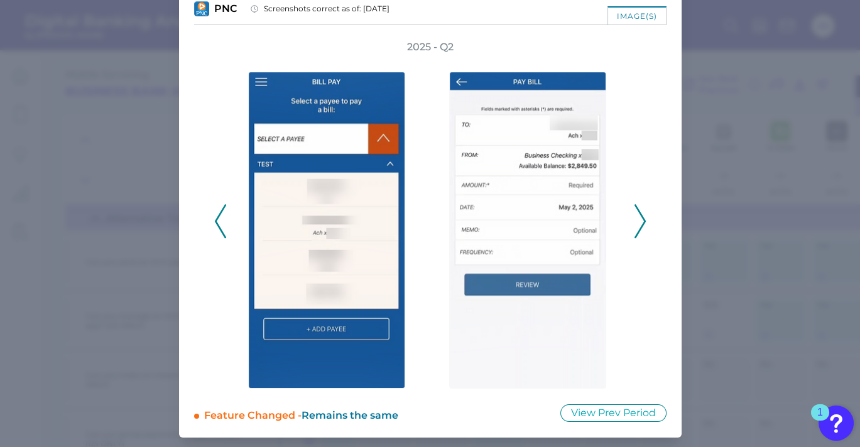
click at [635, 224] on icon at bounding box center [640, 221] width 11 height 34
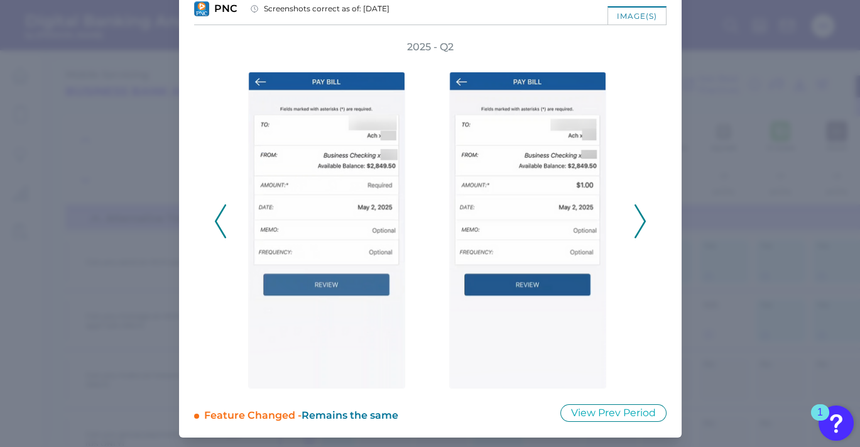
click at [635, 224] on icon at bounding box center [640, 221] width 11 height 34
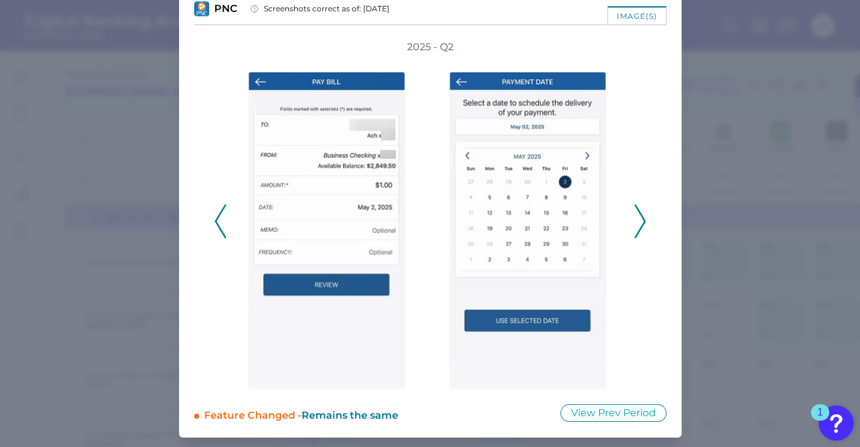
click at [635, 224] on icon at bounding box center [640, 221] width 11 height 34
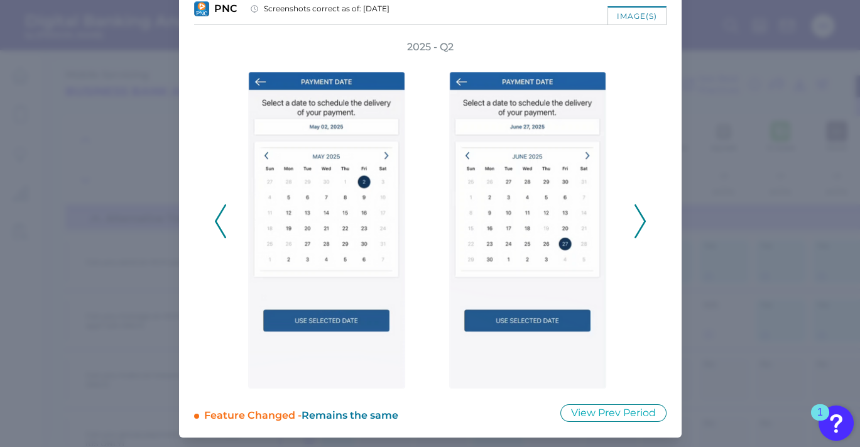
click at [635, 224] on icon at bounding box center [640, 221] width 11 height 34
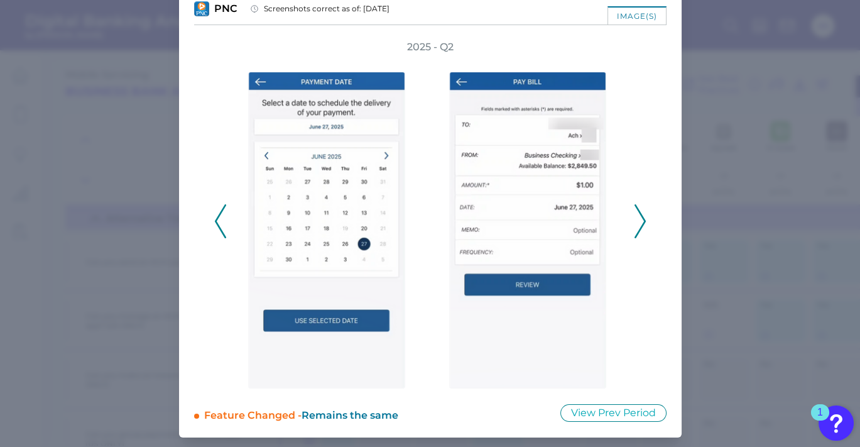
click at [635, 224] on icon at bounding box center [640, 221] width 11 height 34
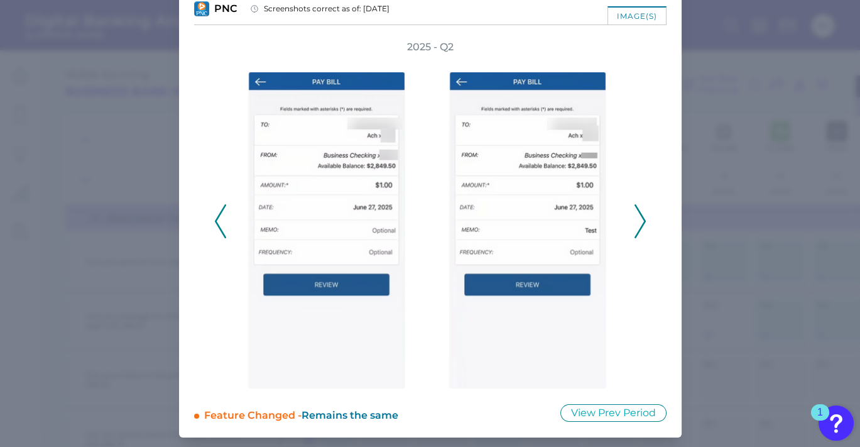
click at [635, 224] on icon at bounding box center [640, 221] width 11 height 34
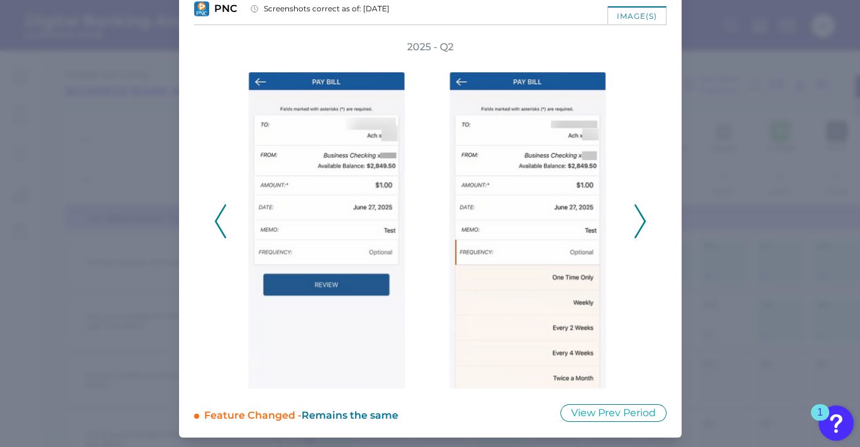
click at [635, 224] on icon at bounding box center [640, 221] width 11 height 34
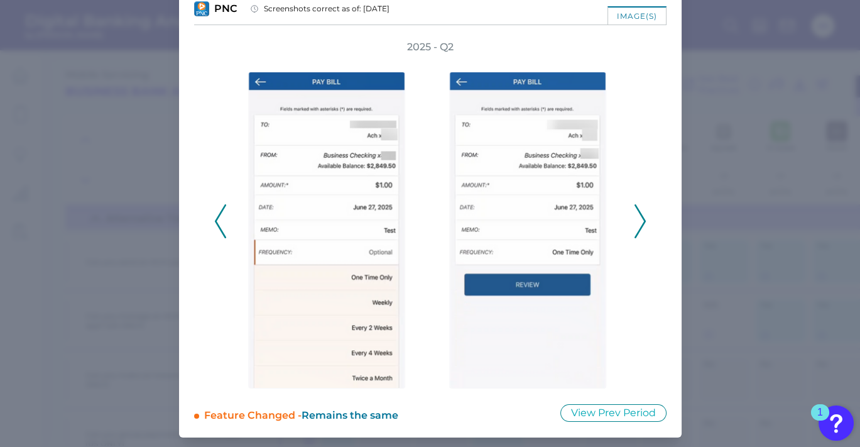
click at [635, 224] on icon at bounding box center [640, 221] width 11 height 34
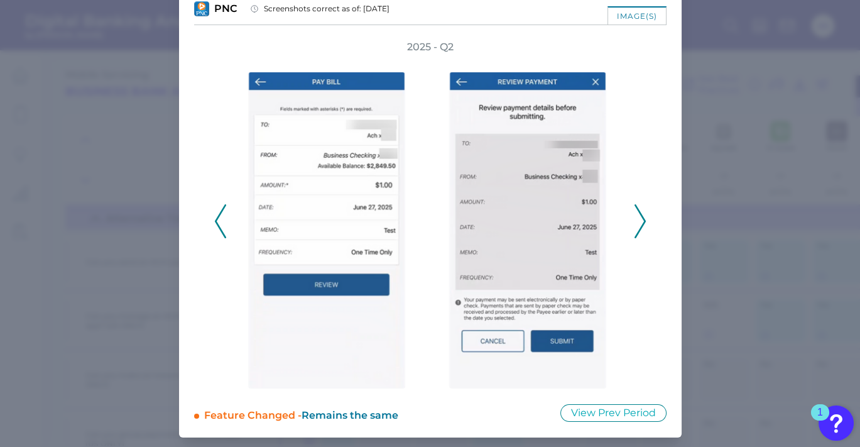
click at [635, 224] on icon at bounding box center [640, 221] width 11 height 34
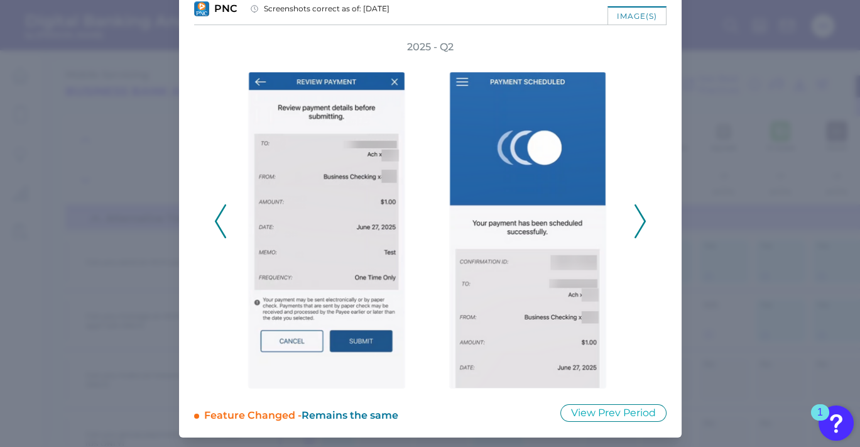
click at [635, 224] on icon at bounding box center [640, 221] width 11 height 34
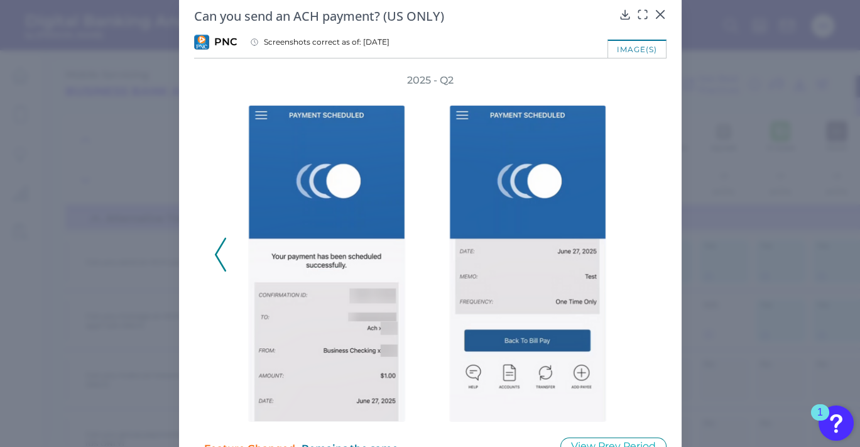
scroll to position [0, 0]
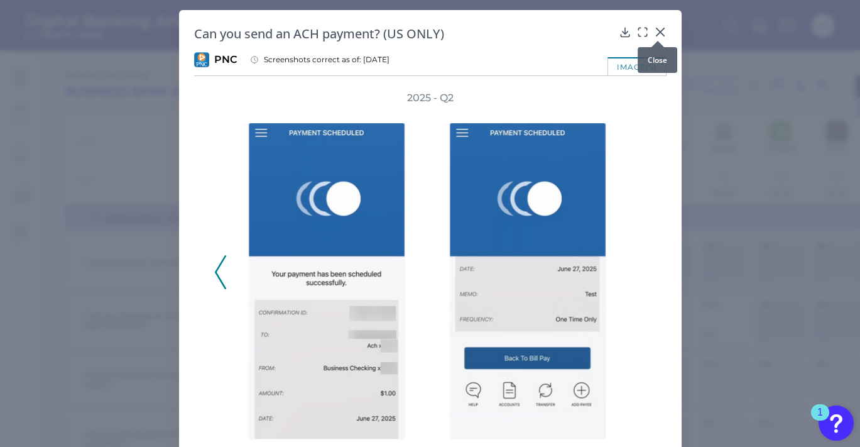
click at [658, 32] on icon at bounding box center [660, 32] width 8 height 8
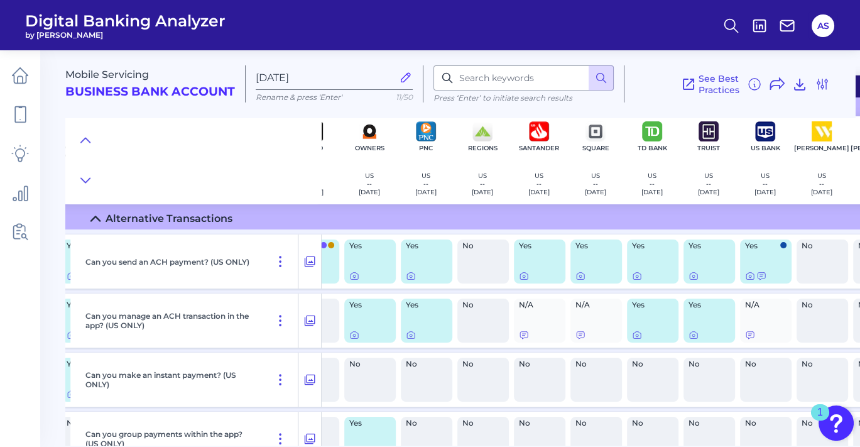
scroll to position [140, 887]
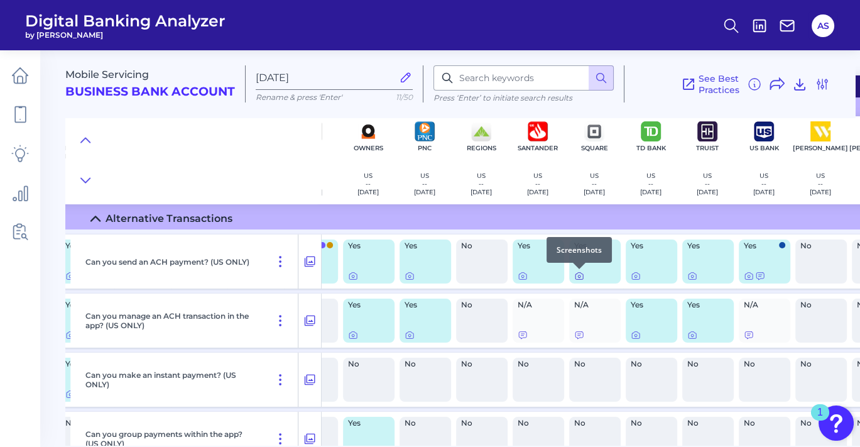
click at [578, 277] on icon at bounding box center [579, 276] width 10 height 10
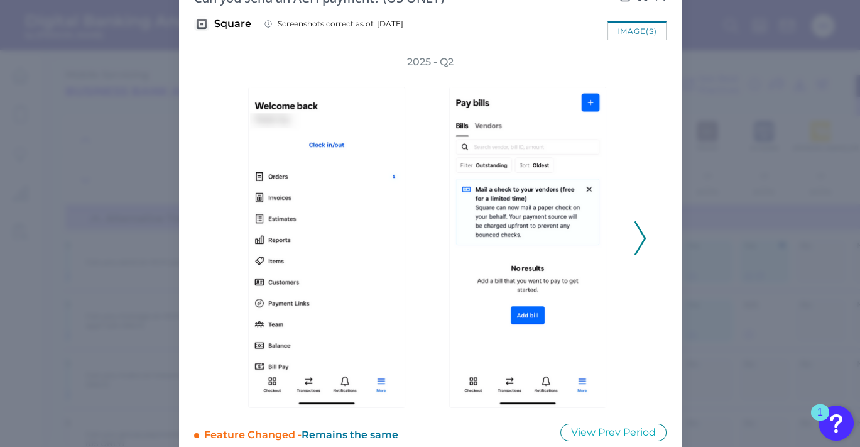
scroll to position [55, 0]
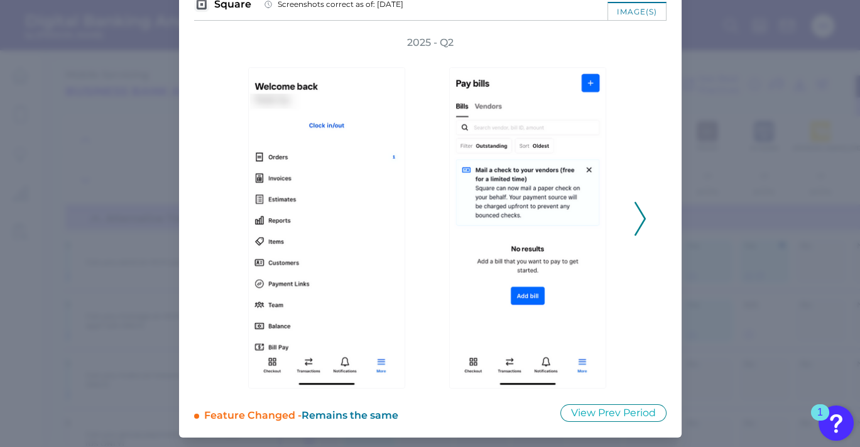
click at [643, 224] on icon at bounding box center [640, 219] width 11 height 34
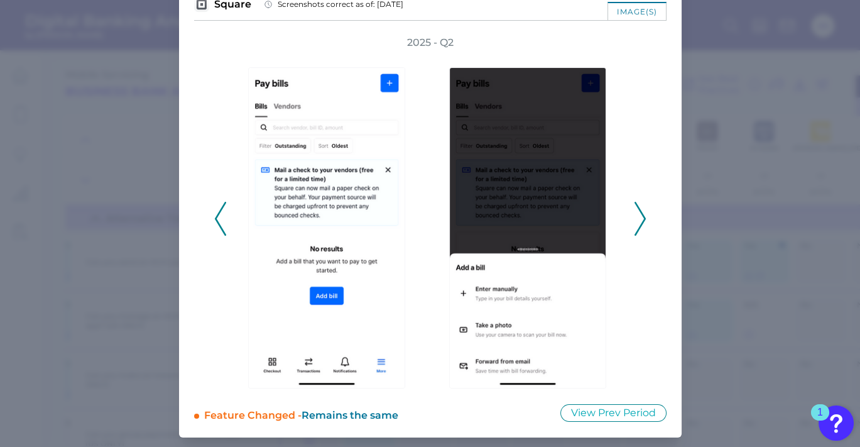
click at [643, 224] on icon at bounding box center [640, 219] width 11 height 34
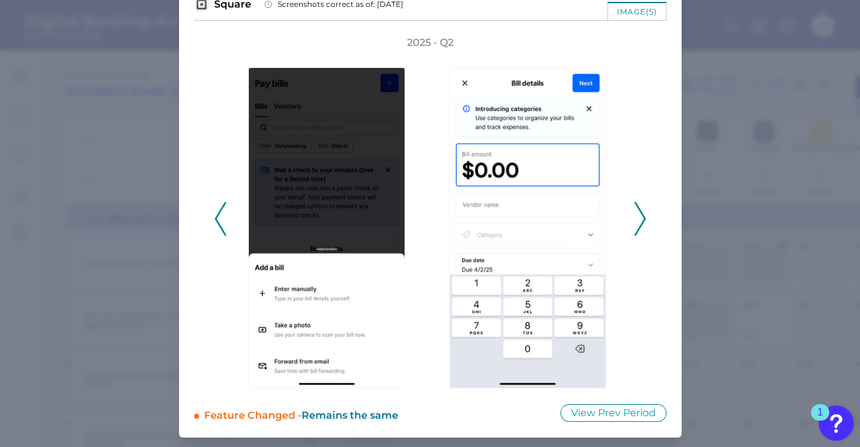
click at [643, 224] on icon at bounding box center [640, 219] width 11 height 34
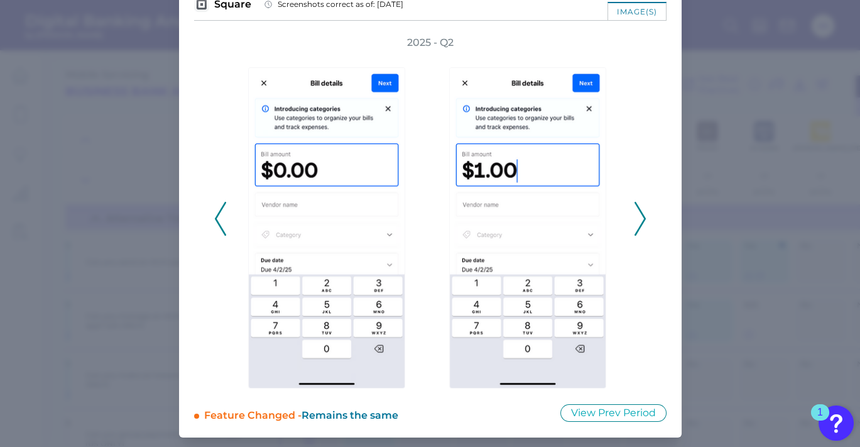
click at [643, 224] on icon at bounding box center [640, 219] width 11 height 34
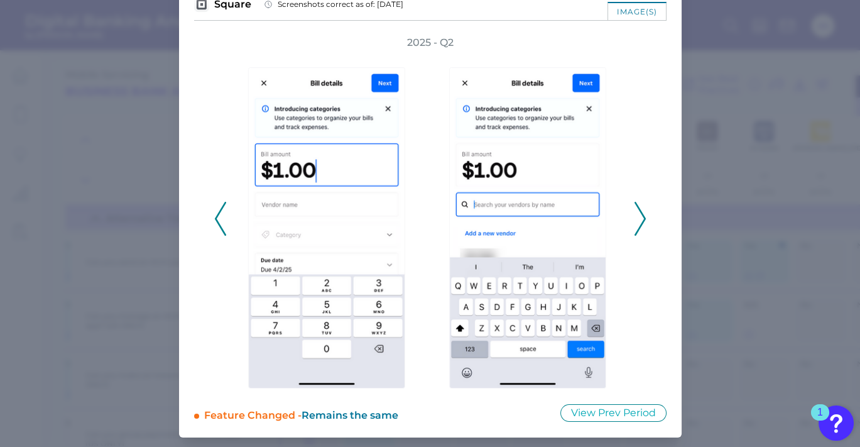
click at [643, 224] on icon at bounding box center [640, 219] width 11 height 34
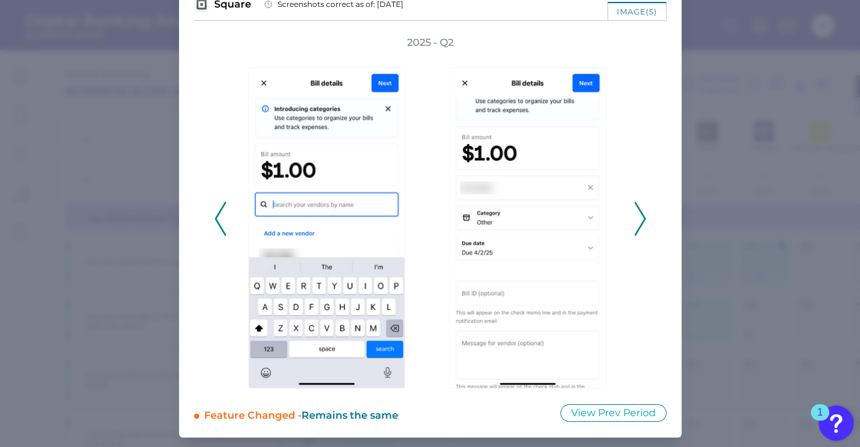
click at [643, 224] on icon at bounding box center [640, 219] width 11 height 34
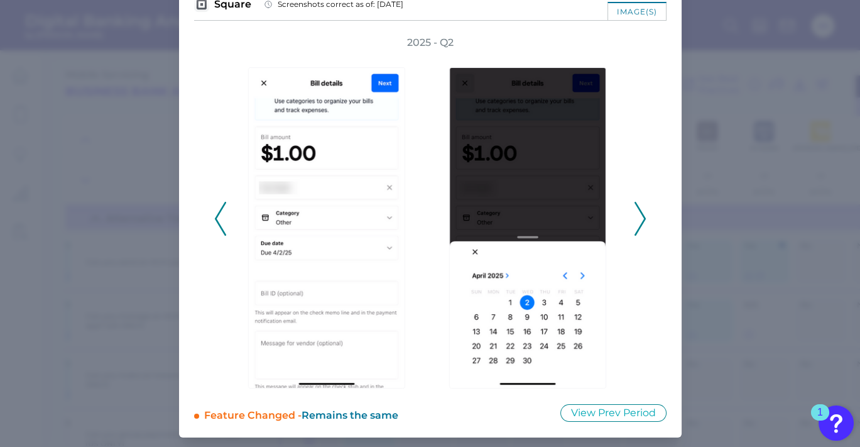
click at [643, 224] on icon at bounding box center [640, 219] width 11 height 34
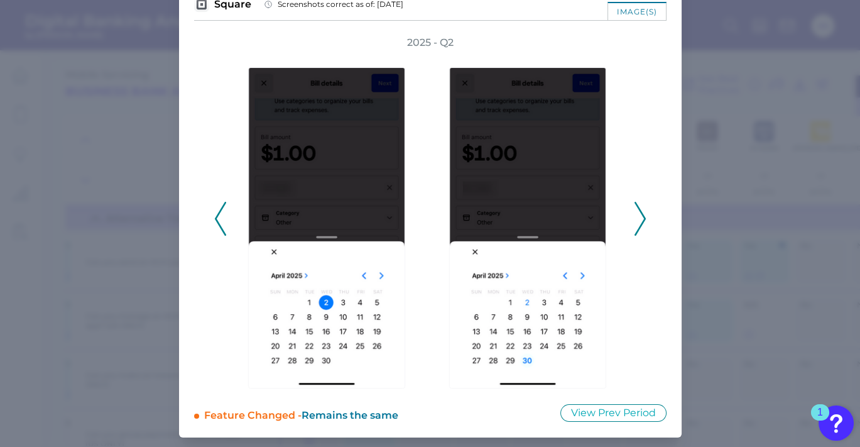
click at [643, 224] on icon at bounding box center [640, 219] width 11 height 34
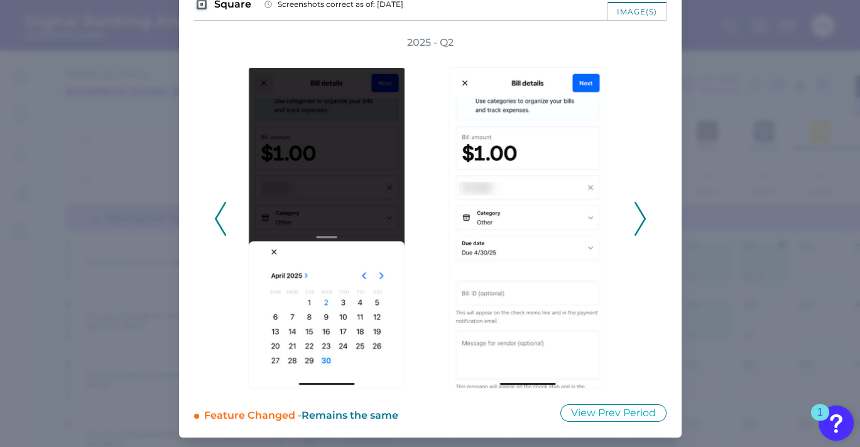
click at [643, 224] on icon at bounding box center [640, 219] width 11 height 34
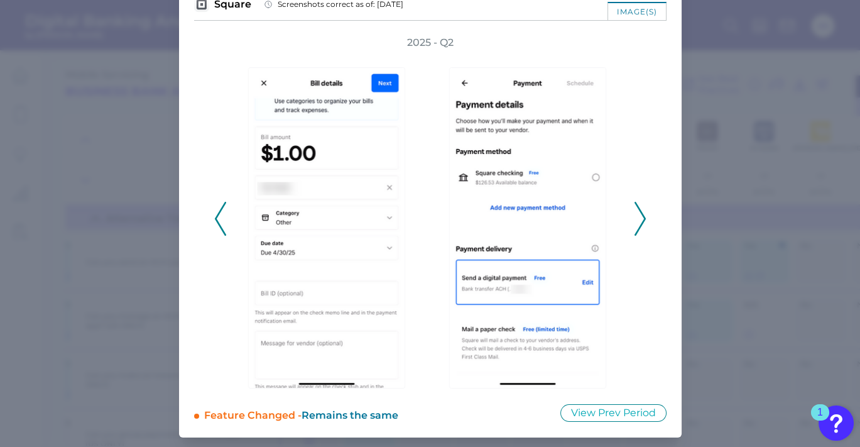
click at [637, 214] on icon at bounding box center [640, 219] width 11 height 34
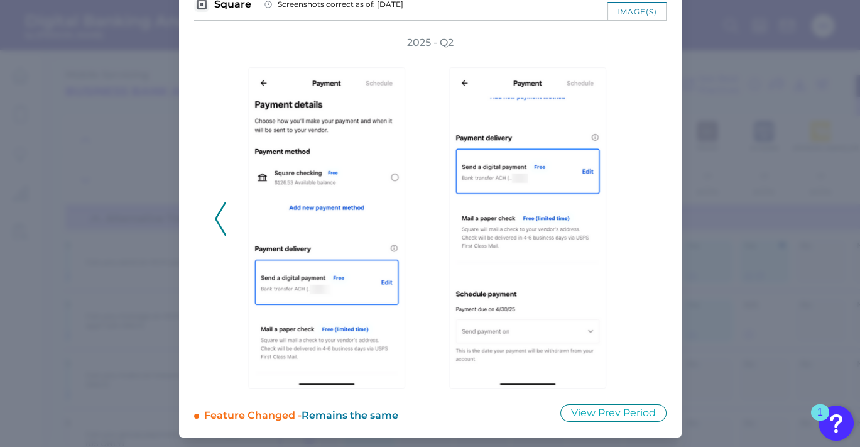
scroll to position [0, 0]
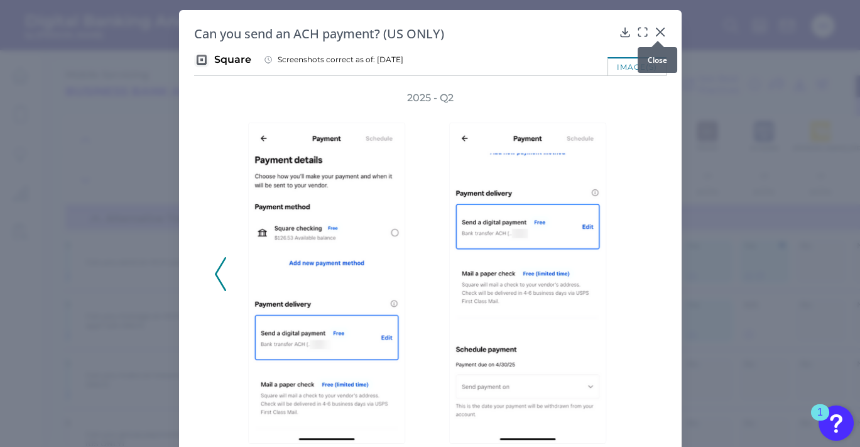
click at [659, 31] on icon at bounding box center [660, 32] width 8 height 8
